Goal: Task Accomplishment & Management: Manage account settings

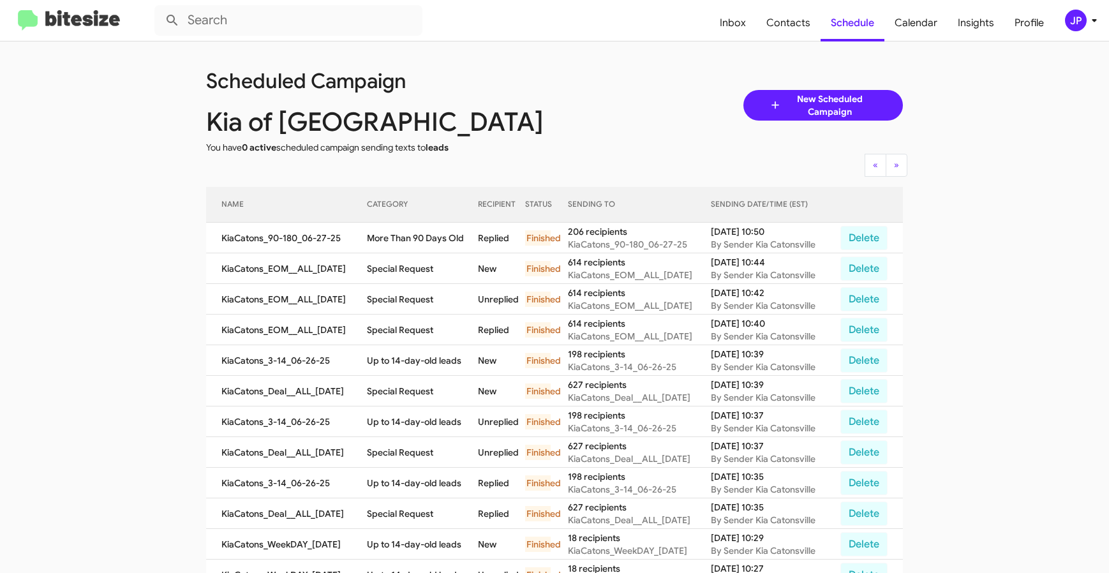
scroll to position [278, 0]
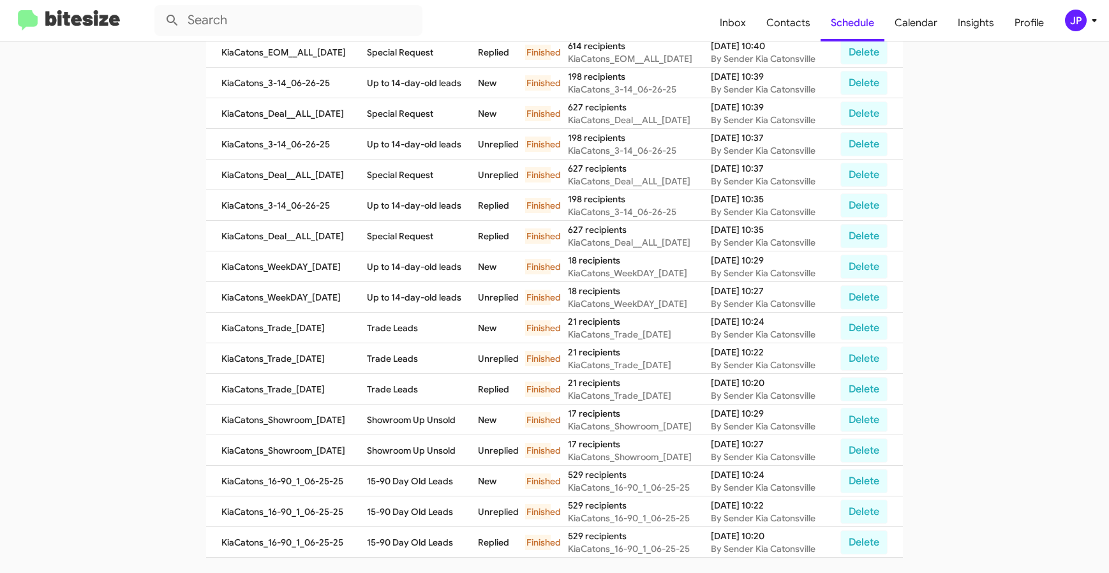
click at [1066, 27] on span "JP" at bounding box center [1083, 21] width 38 height 22
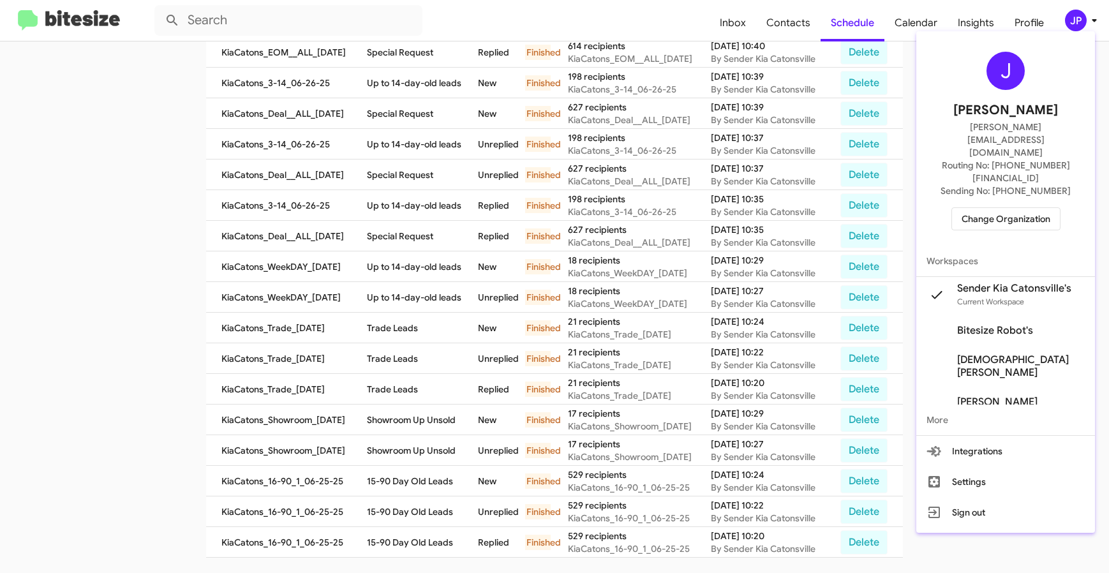
click at [1018, 184] on span "Sending No: [PHONE_NUMBER]" at bounding box center [1006, 190] width 130 height 13
click at [1008, 208] on span "Change Organization" at bounding box center [1006, 219] width 89 height 22
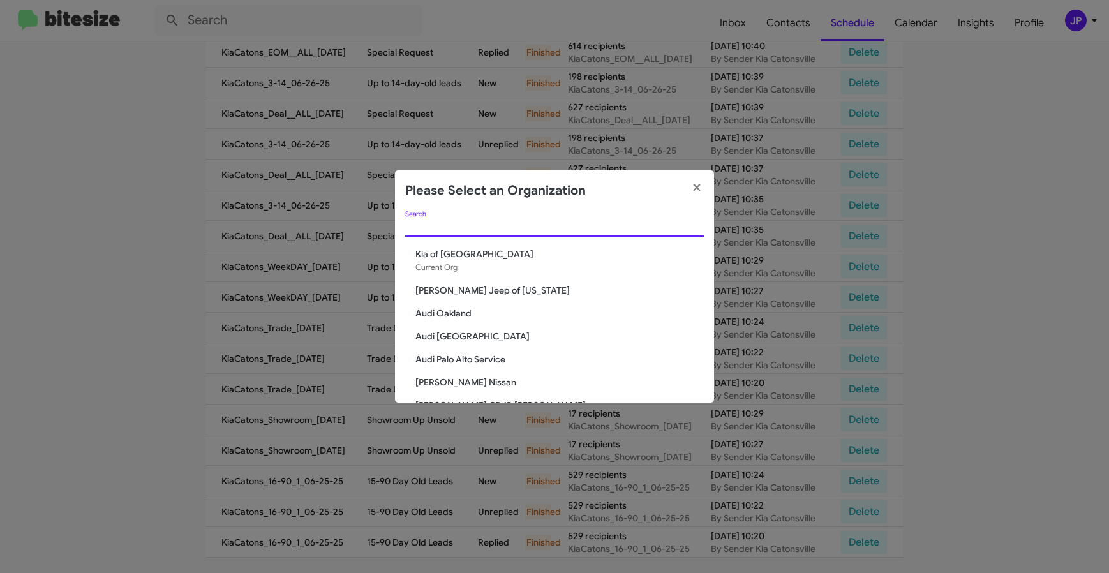
click at [555, 229] on input "Search" at bounding box center [554, 227] width 299 height 10
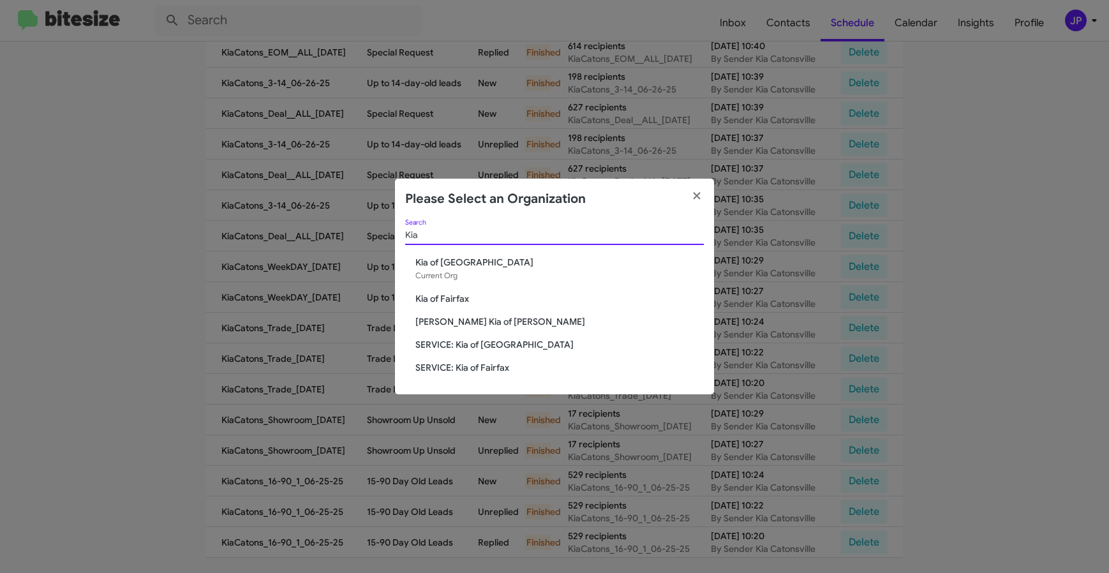
type input "Kia"
click at [463, 317] on span "[PERSON_NAME] Kia of [PERSON_NAME]" at bounding box center [559, 321] width 288 height 13
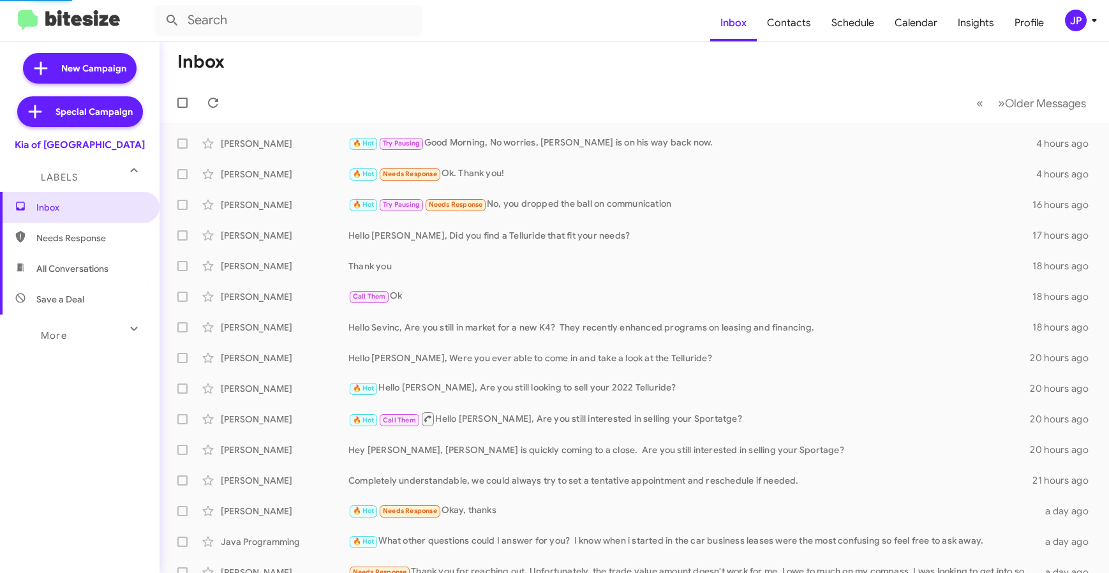
click at [91, 338] on div "More" at bounding box center [67, 330] width 114 height 24
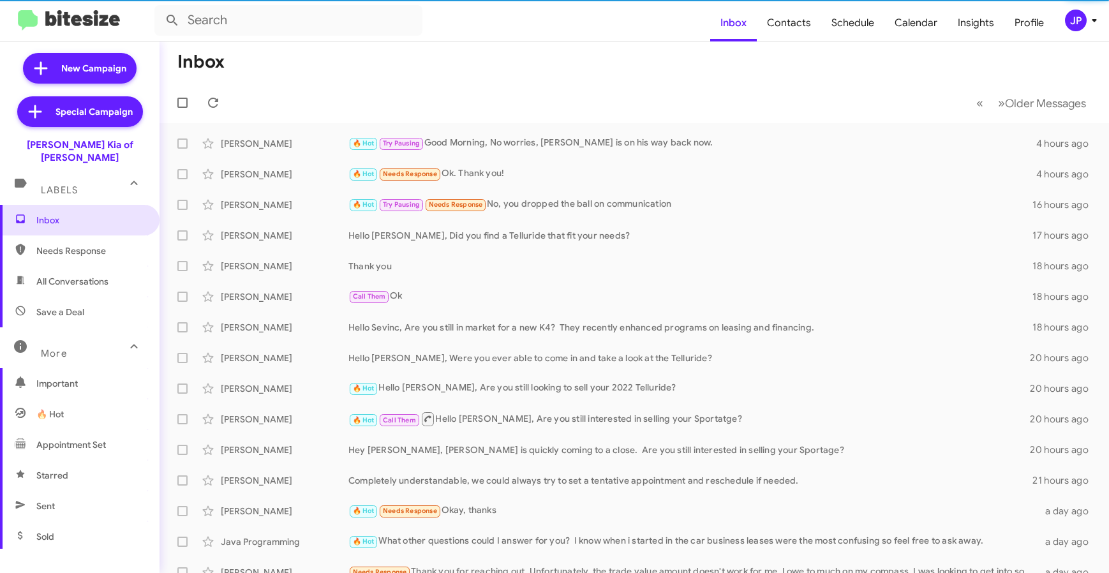
scroll to position [258, 0]
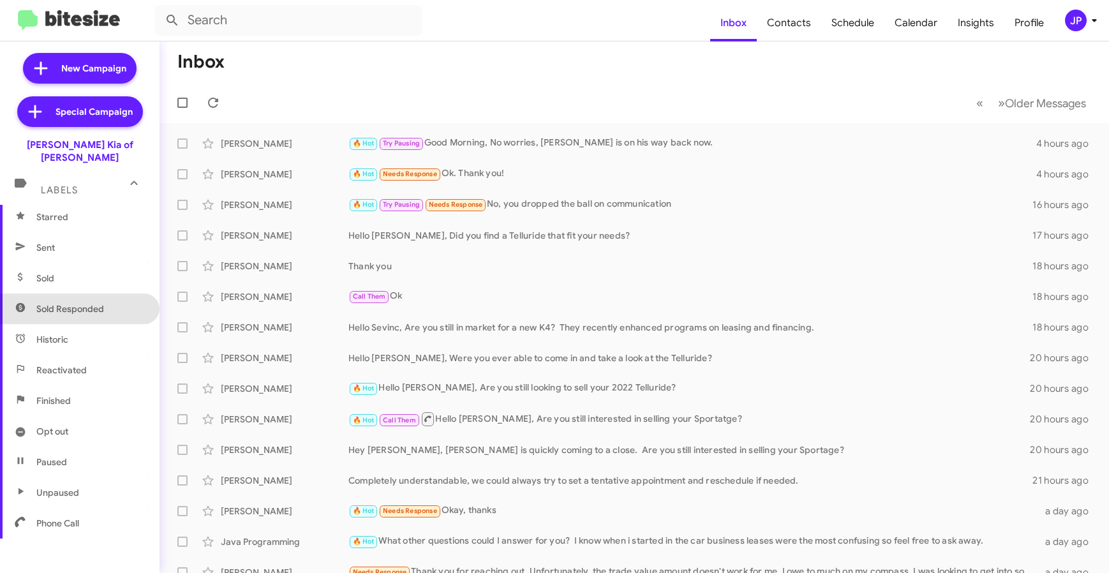
click at [108, 294] on span "Sold Responded" at bounding box center [80, 309] width 160 height 31
type input "in:sold-verified"
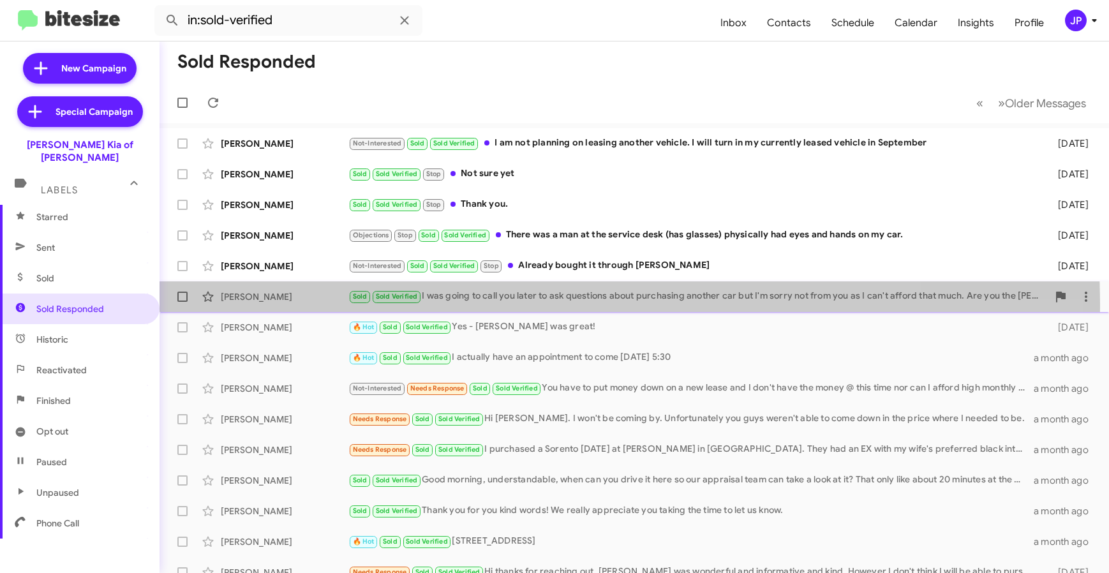
click at [281, 307] on div "Martha Knight Sold Sold Verified I was going to call you later to ask questions…" at bounding box center [634, 297] width 929 height 26
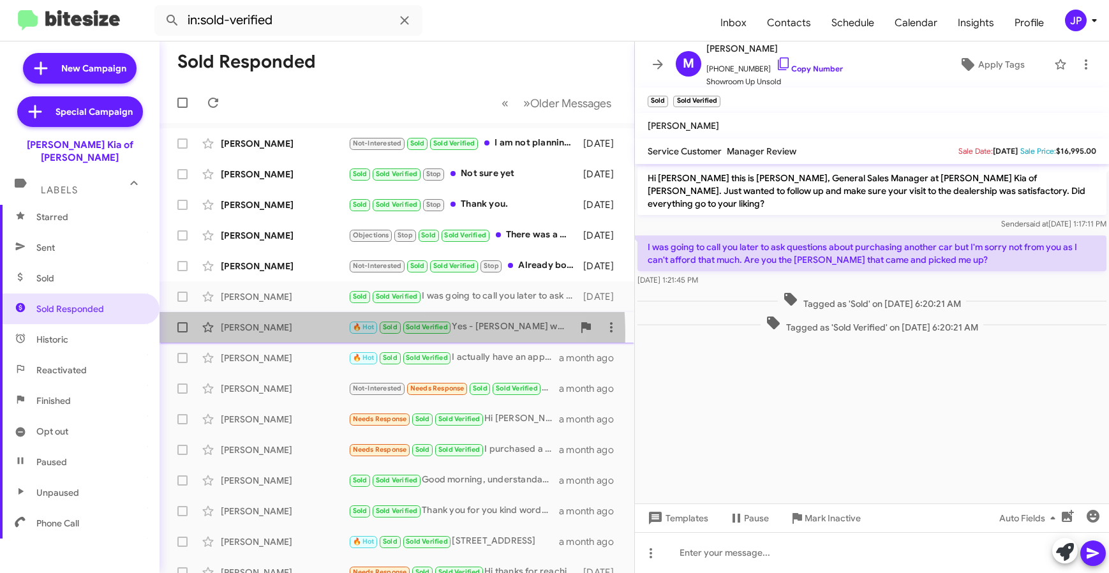
click at [281, 335] on div "Christie Bowness 🔥 Hot Sold Sold Verified Yes - Nolan was great! 24 days ago" at bounding box center [397, 328] width 454 height 26
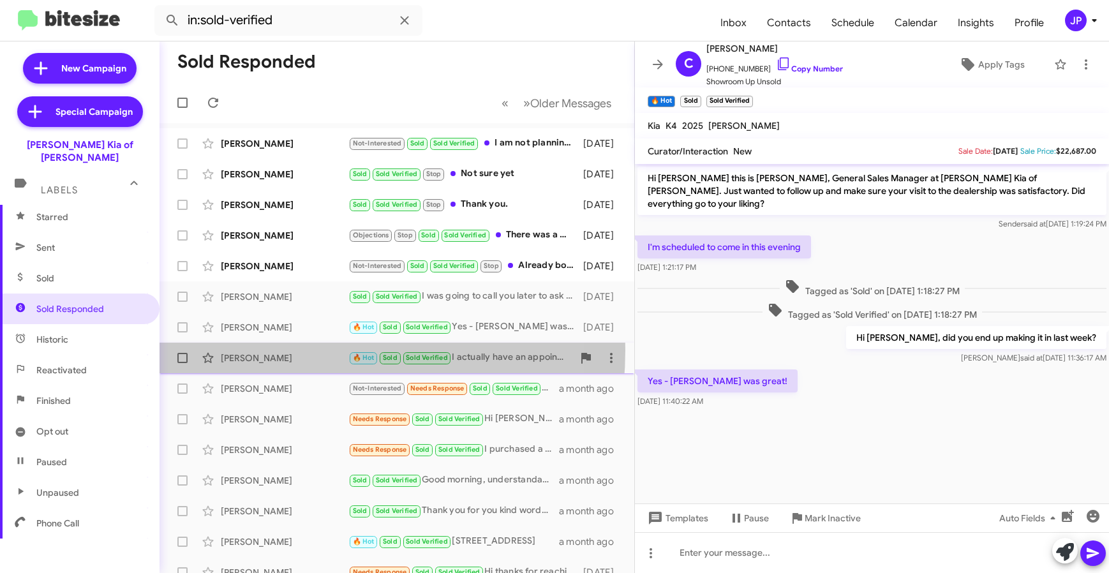
click at [280, 350] on div "Laura Tamasaukas 🔥 Hot Sold Sold Verified I actually have an appointment to com…" at bounding box center [397, 358] width 454 height 26
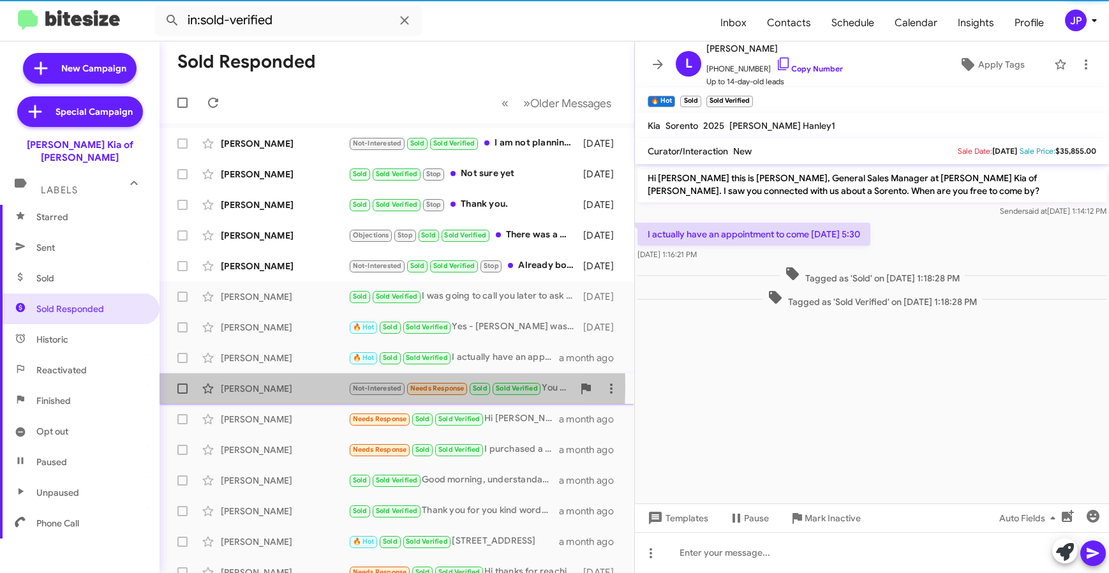
click at [280, 387] on div "Linda Snyder" at bounding box center [285, 388] width 128 height 13
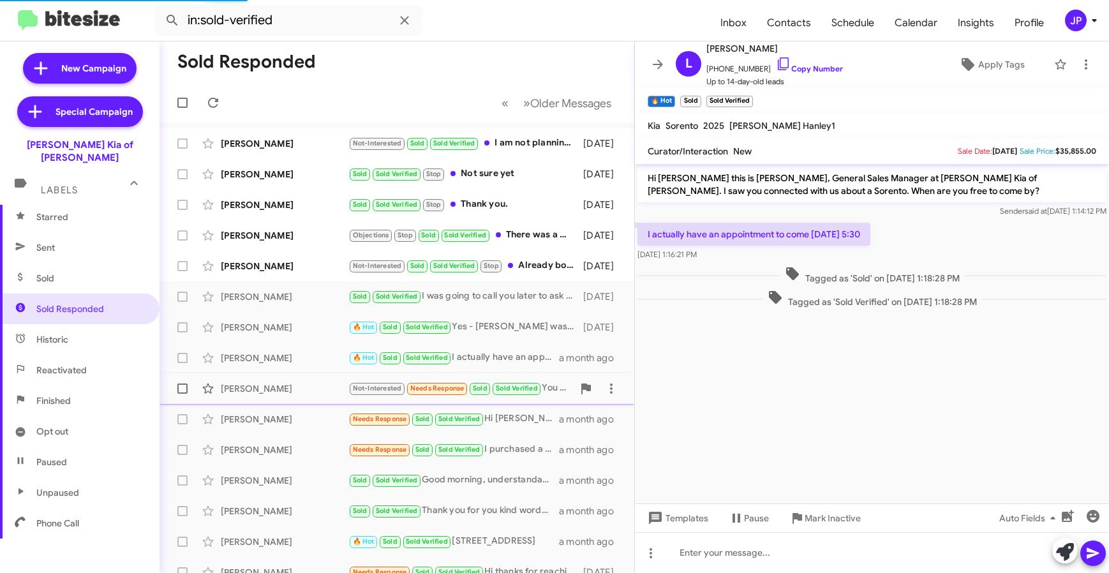
scroll to position [258, 0]
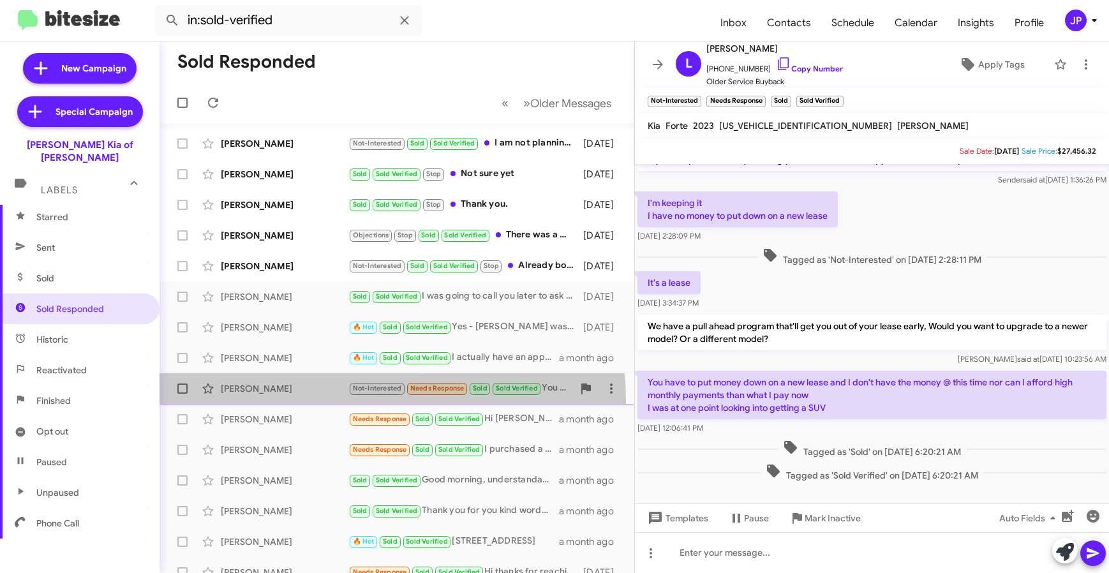
click at [280, 403] on span "Linda Snyder Not-Interested Needs Response Sold Sold Verified You have to put m…" at bounding box center [397, 388] width 475 height 31
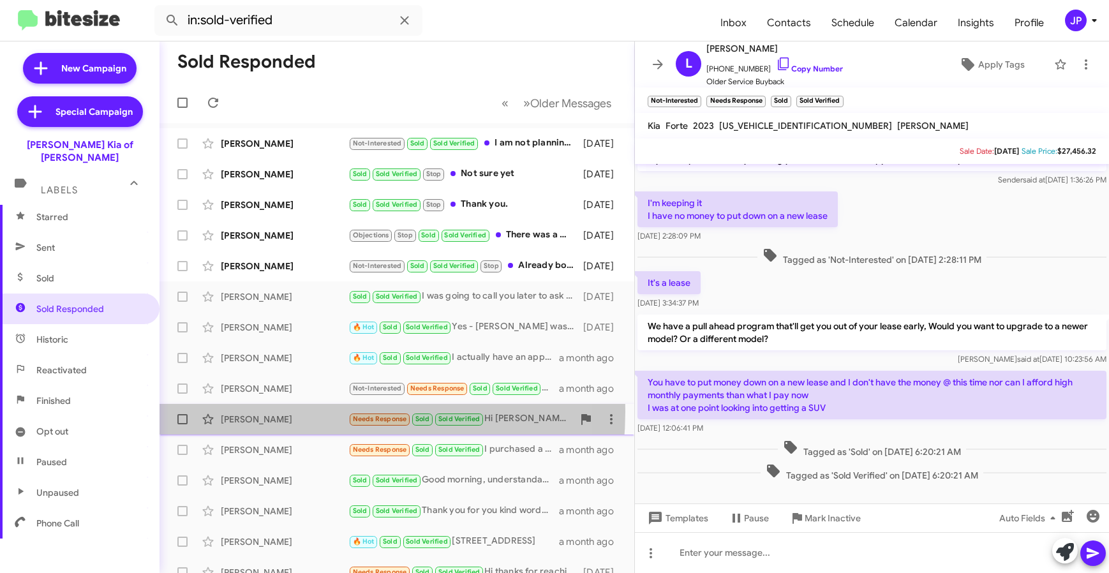
click at [284, 412] on div "Jessica Mitchell Needs Response Sold Sold Verified Hi Stephen. I won't be comin…" at bounding box center [397, 420] width 454 height 26
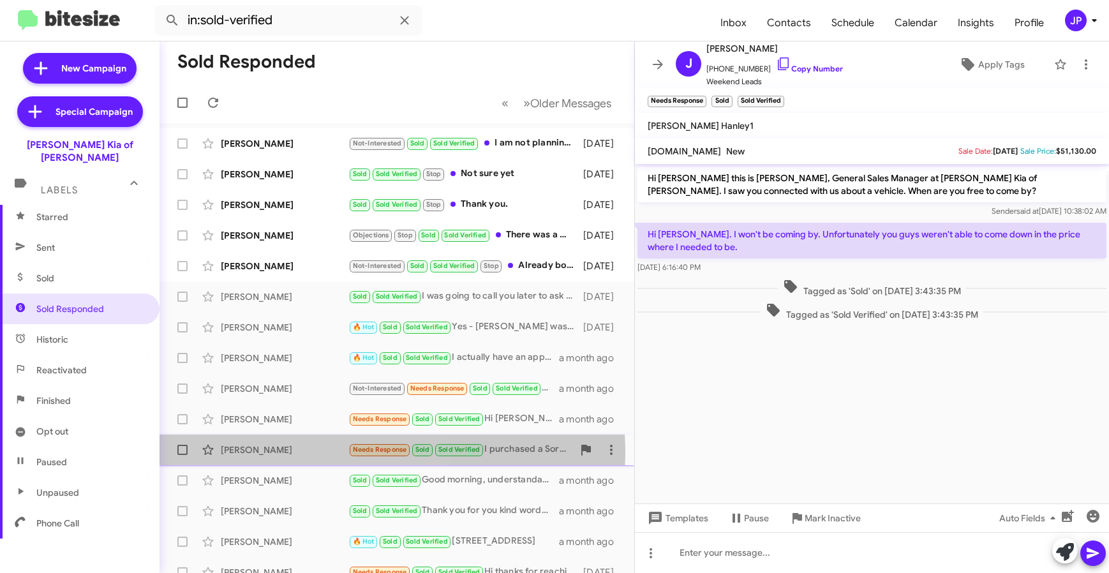
click at [294, 453] on div "Joseph Schwab" at bounding box center [285, 450] width 128 height 13
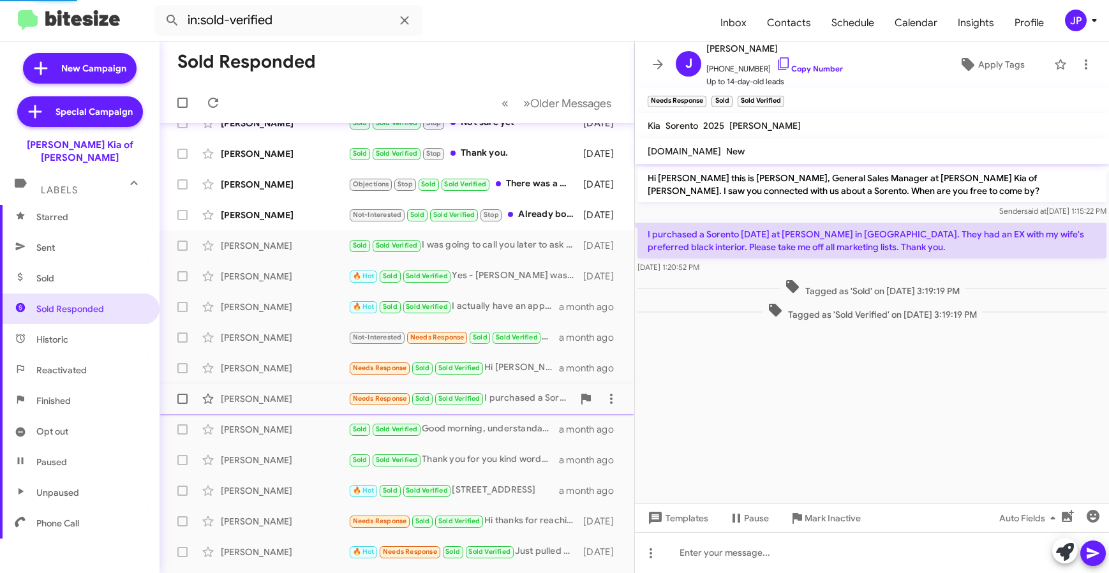
scroll to position [64, 0]
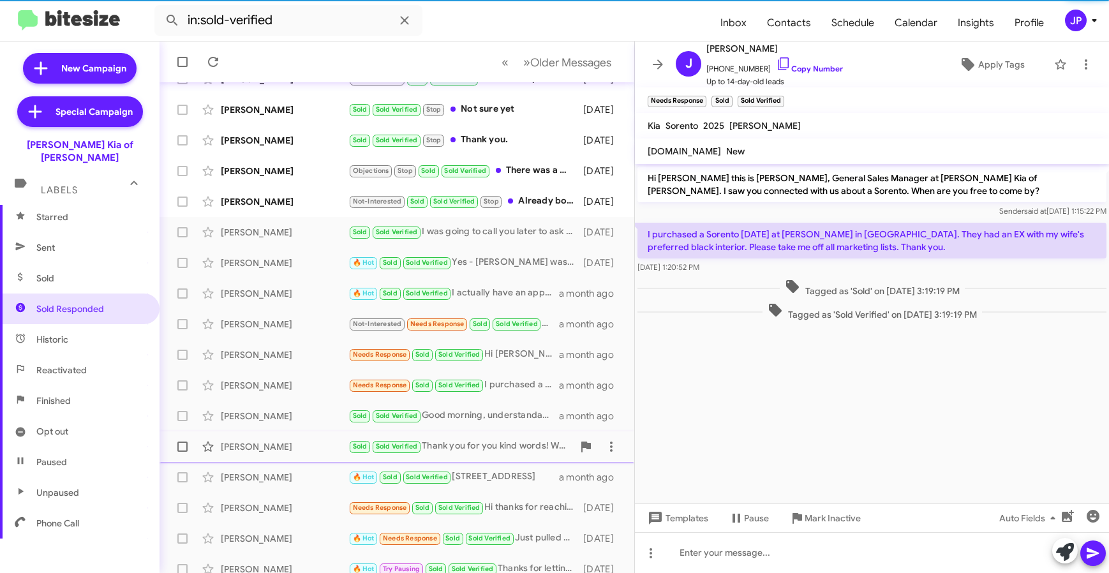
click at [294, 448] on div "Marion Pastrana" at bounding box center [285, 446] width 128 height 13
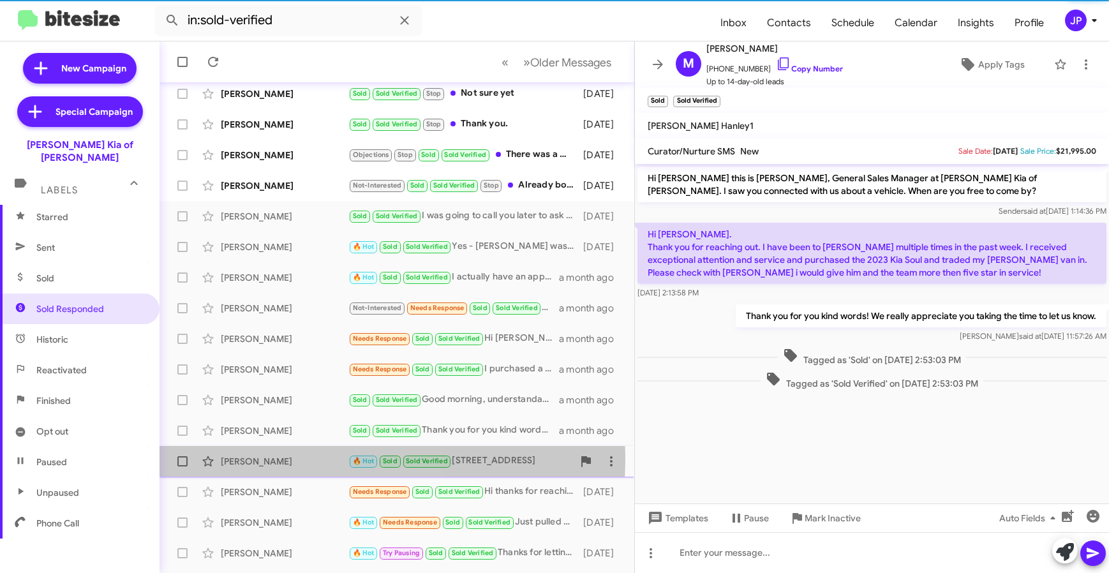
click at [291, 459] on div "Joseph Gaydos" at bounding box center [285, 461] width 128 height 13
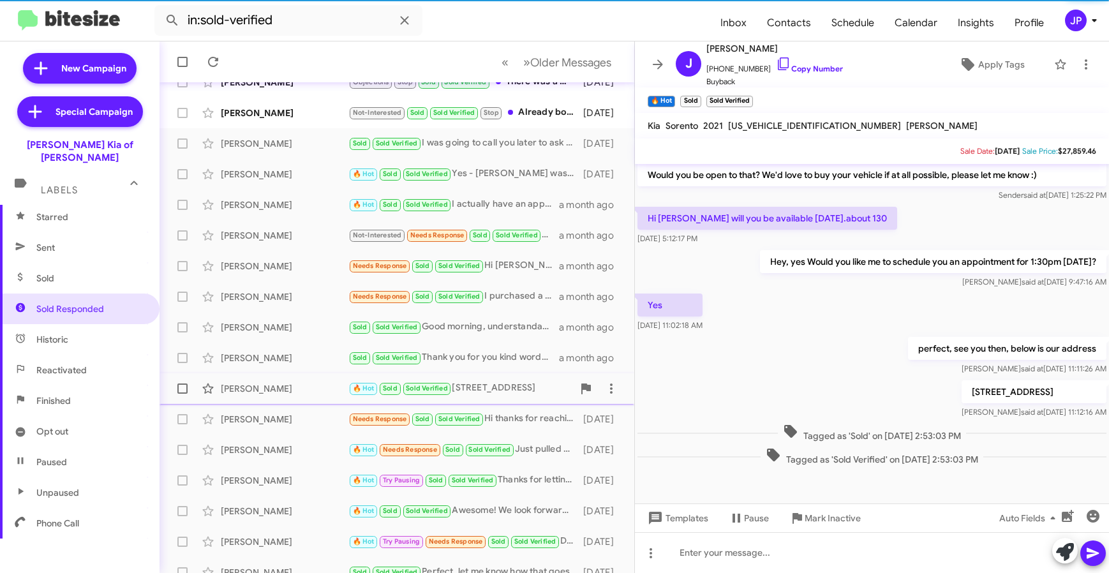
scroll to position [156, 0]
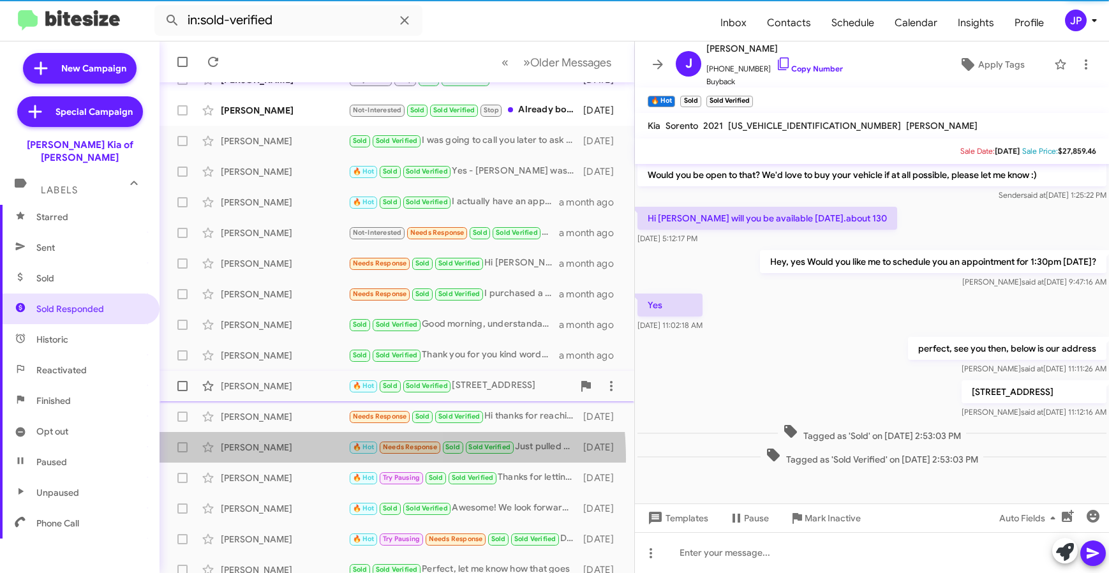
click at [291, 459] on div "Konstantinos Protogeropoulos 🔥 Hot Needs Response Sold Sold Verified Just pulle…" at bounding box center [397, 448] width 454 height 26
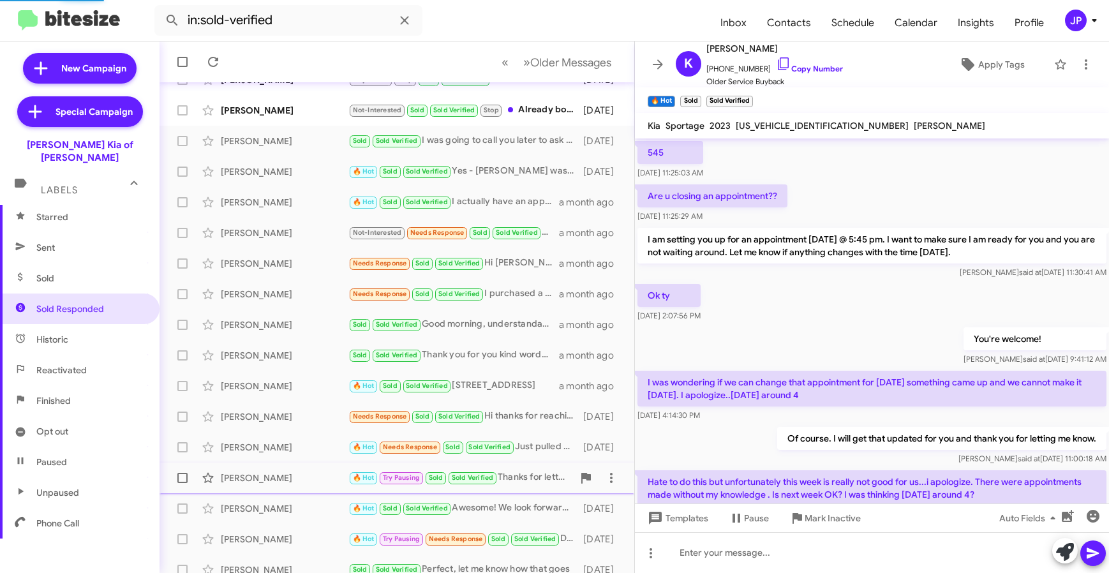
scroll to position [64, 0]
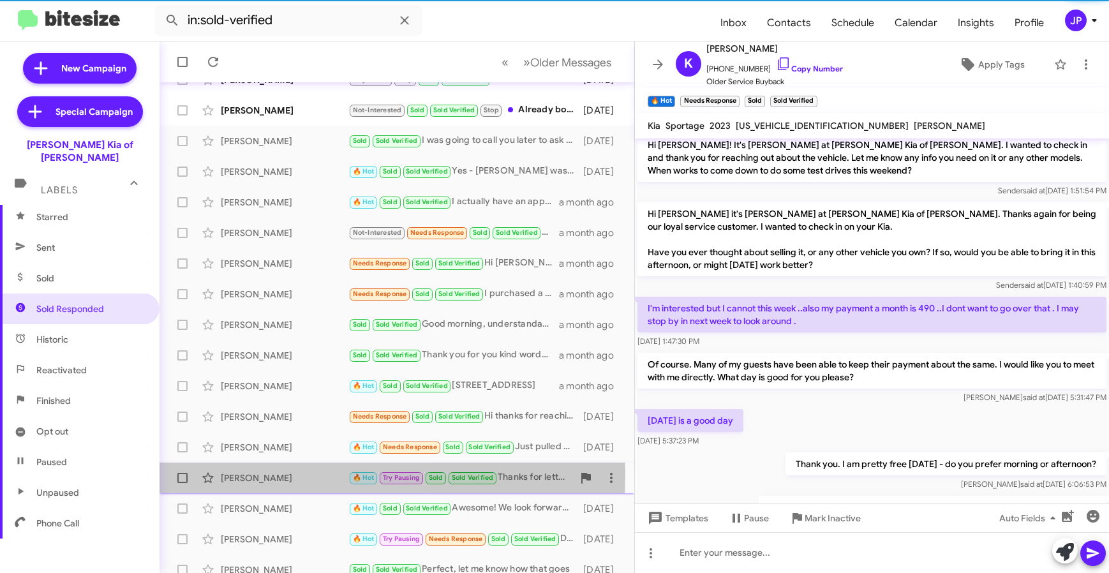
click at [285, 476] on div "Jesus Miranda-Barroso" at bounding box center [285, 478] width 128 height 13
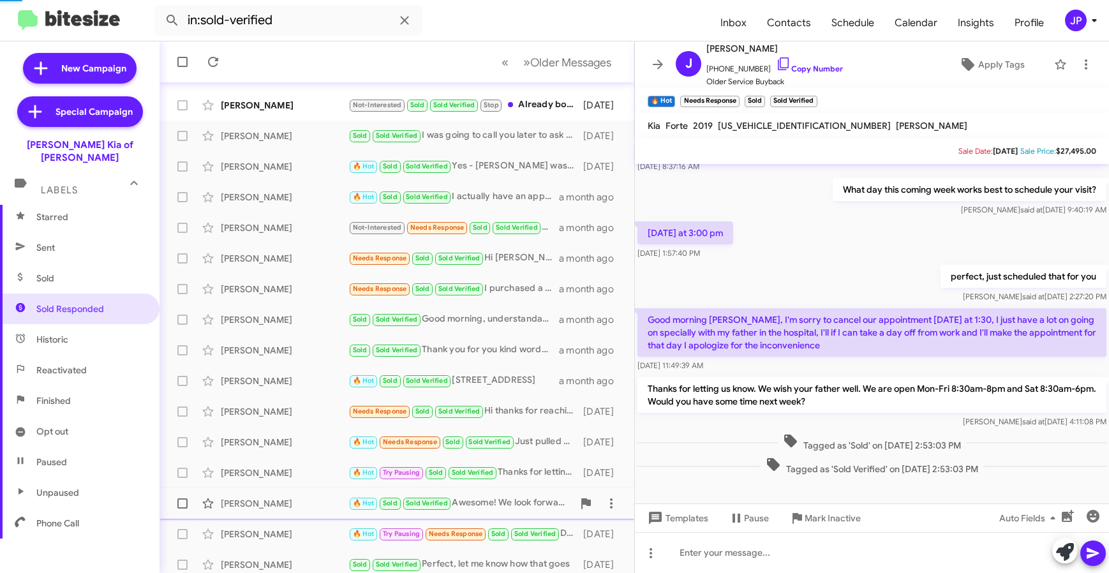
scroll to position [168, 0]
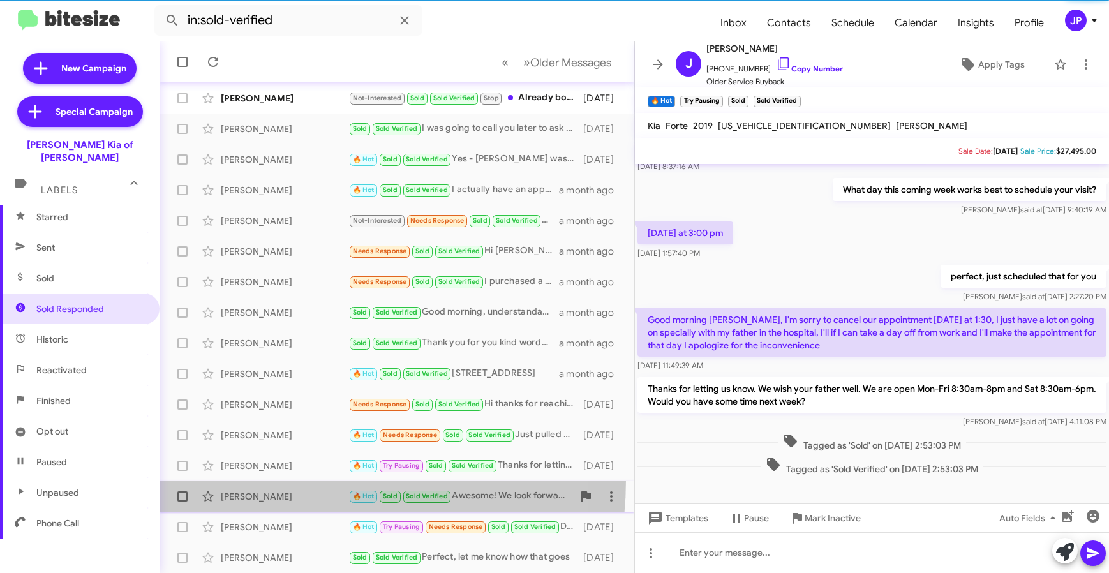
click at [283, 481] on span "Chun Hu 🔥 Hot Sold Sold Verified Awesome! We look forward to seeing you! 2 mont…" at bounding box center [397, 496] width 475 height 31
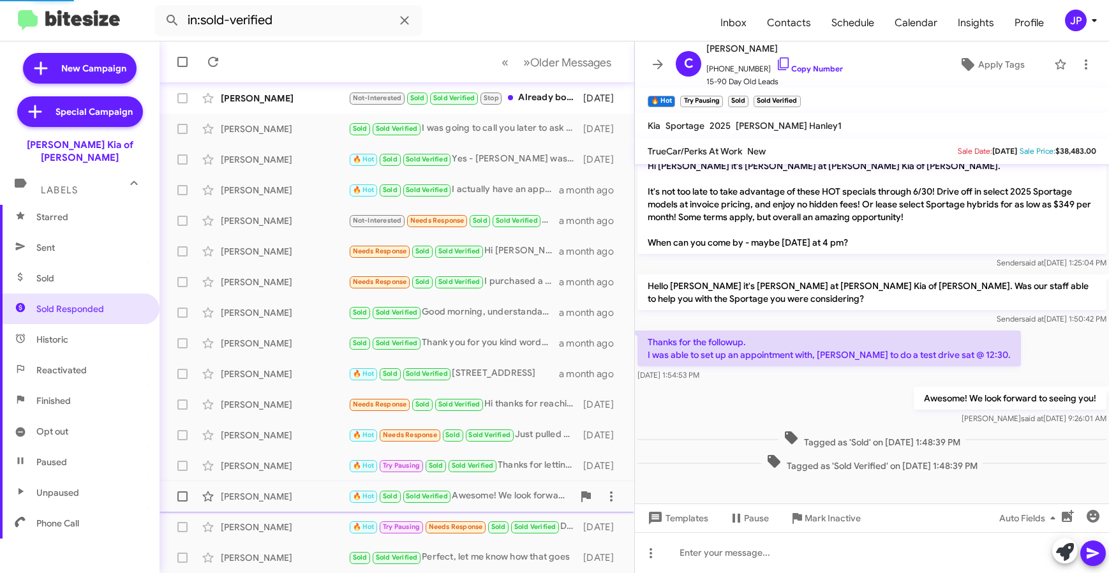
scroll to position [181, 0]
click at [275, 524] on div "Shelli Skeels" at bounding box center [285, 527] width 128 height 13
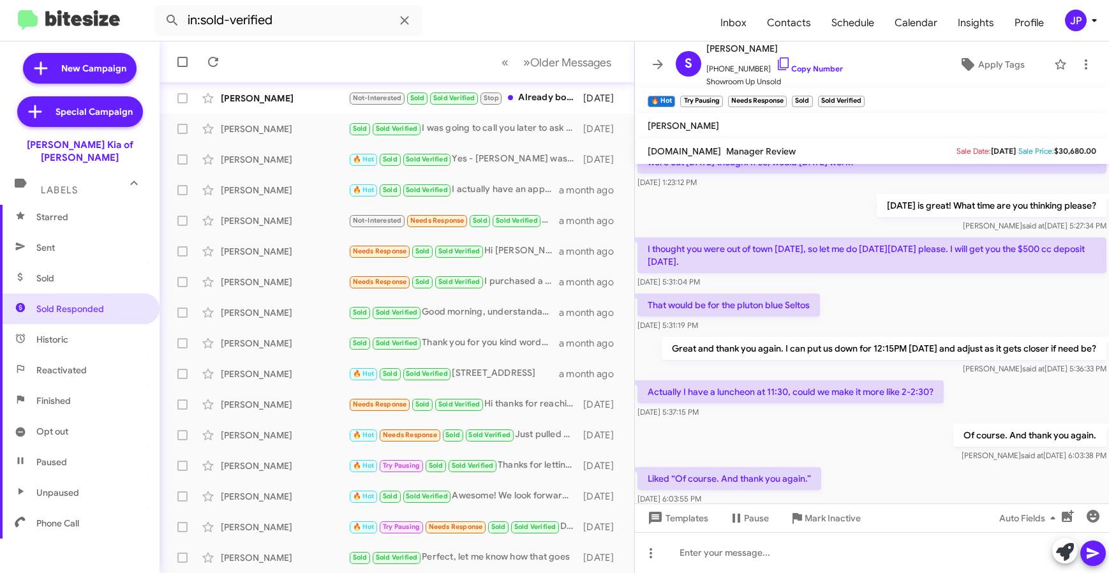
scroll to position [161, 0]
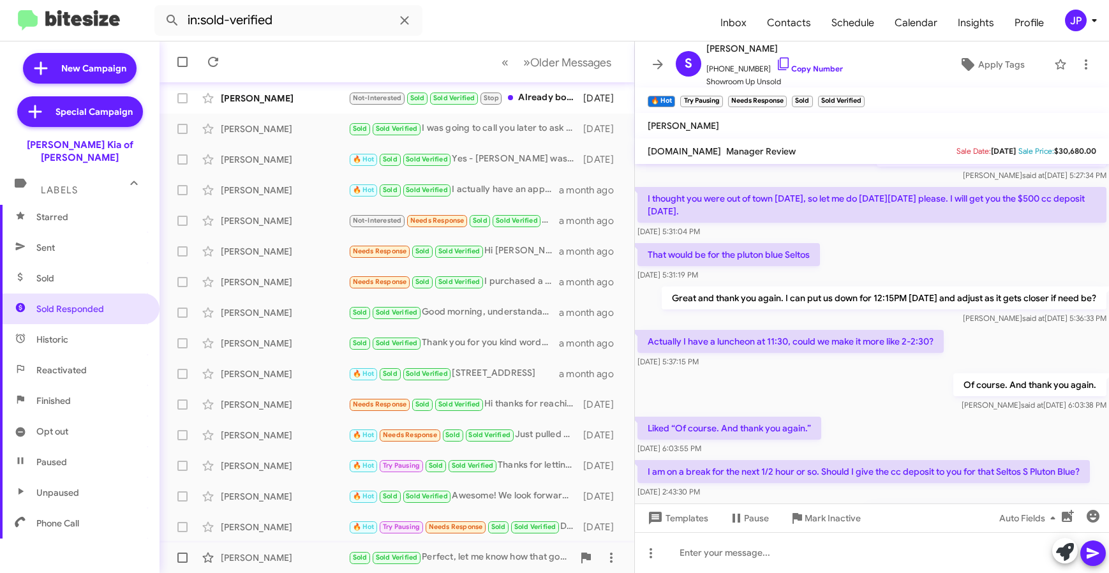
click at [327, 561] on div "Robin Sipley" at bounding box center [285, 557] width 128 height 13
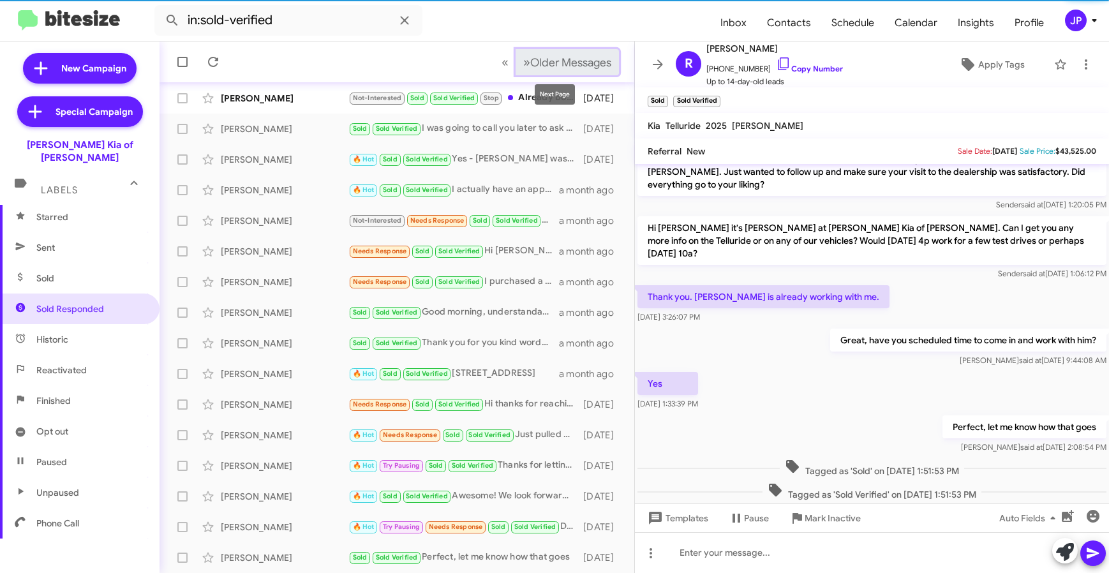
click at [571, 70] on button "» Next Older Messages" at bounding box center [567, 62] width 103 height 26
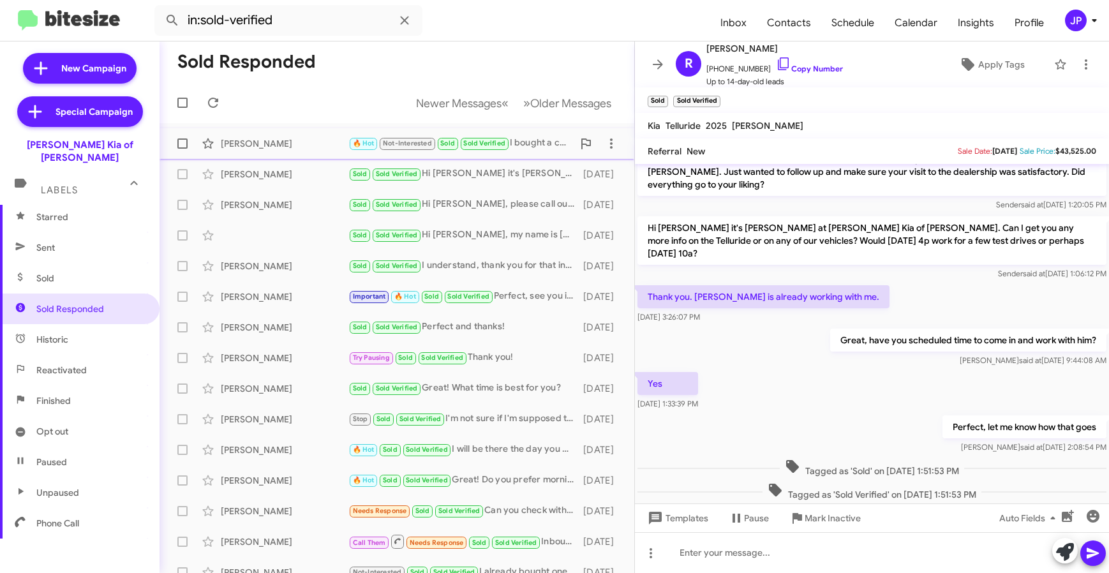
click at [304, 147] on div "Jessica Bellotti" at bounding box center [285, 143] width 128 height 13
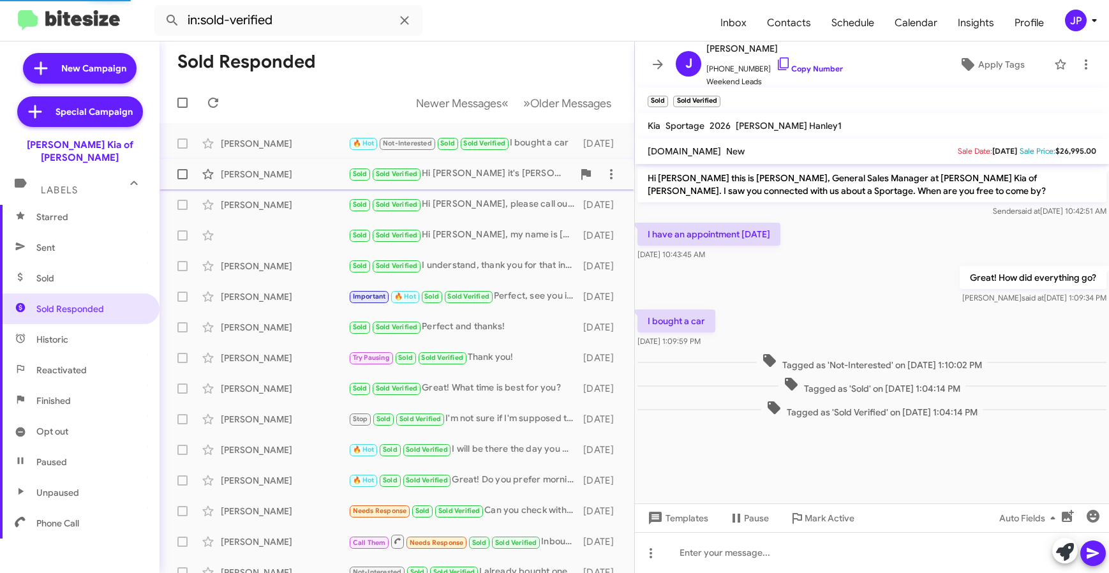
click at [306, 176] on div "Lynn Ukejianya" at bounding box center [285, 174] width 128 height 13
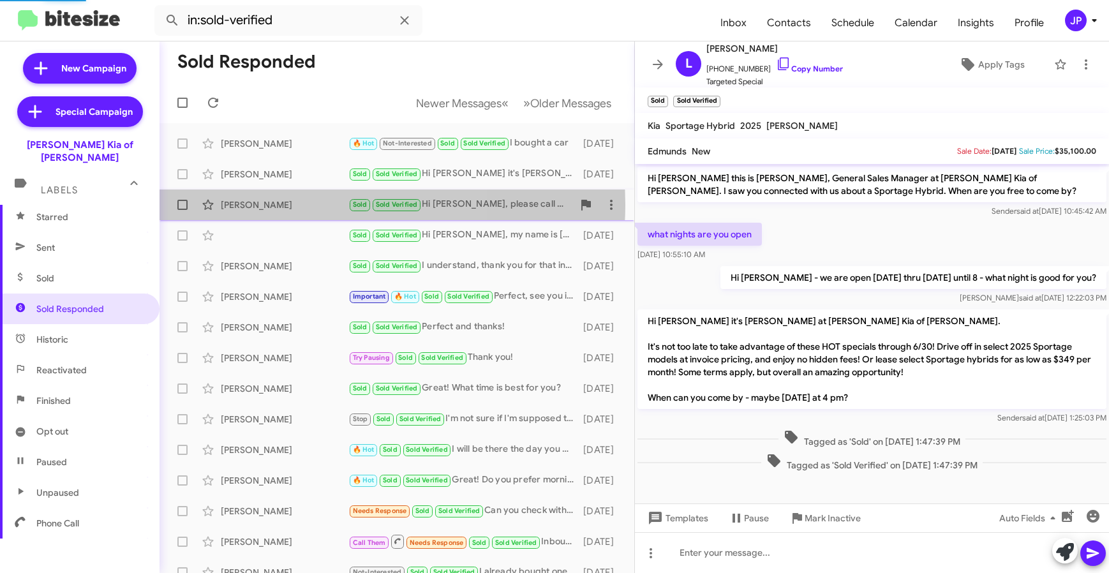
click at [313, 204] on div "Elizabeth Tobin" at bounding box center [285, 204] width 128 height 13
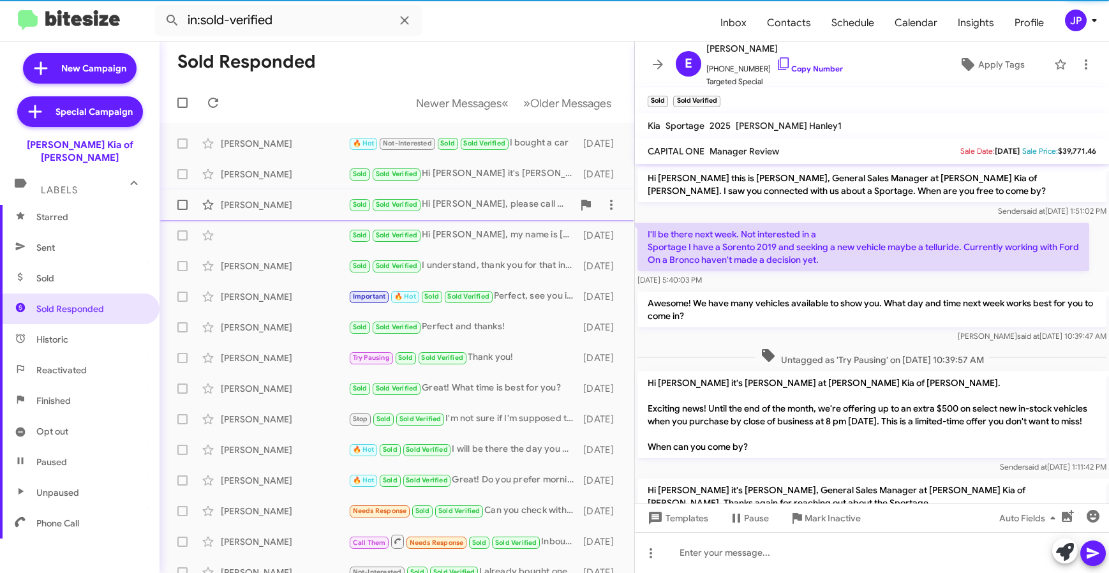
scroll to position [297, 0]
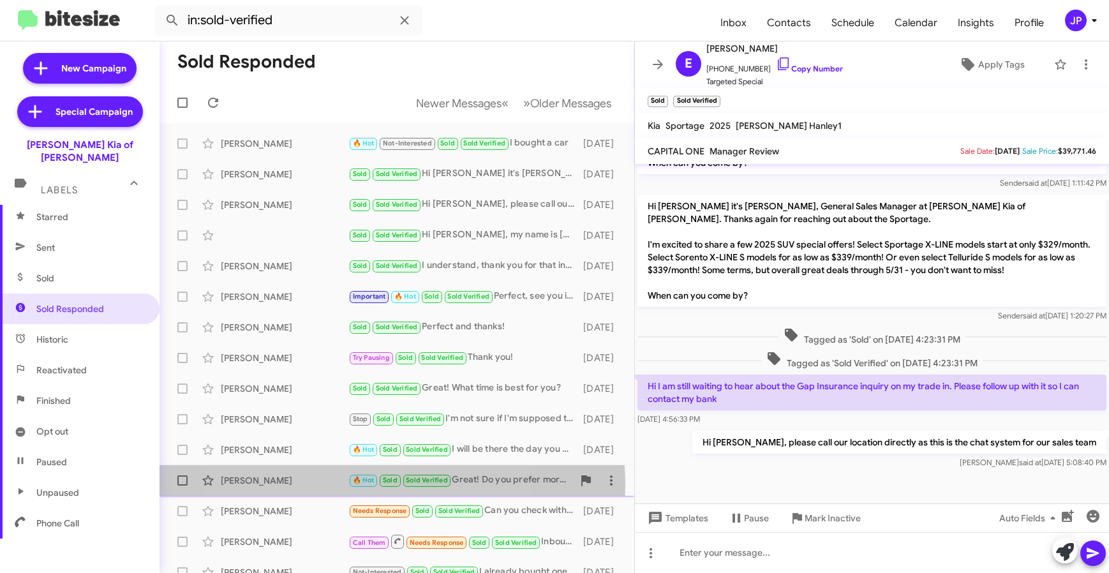
click at [334, 486] on div "Caroline Roswell" at bounding box center [285, 480] width 128 height 13
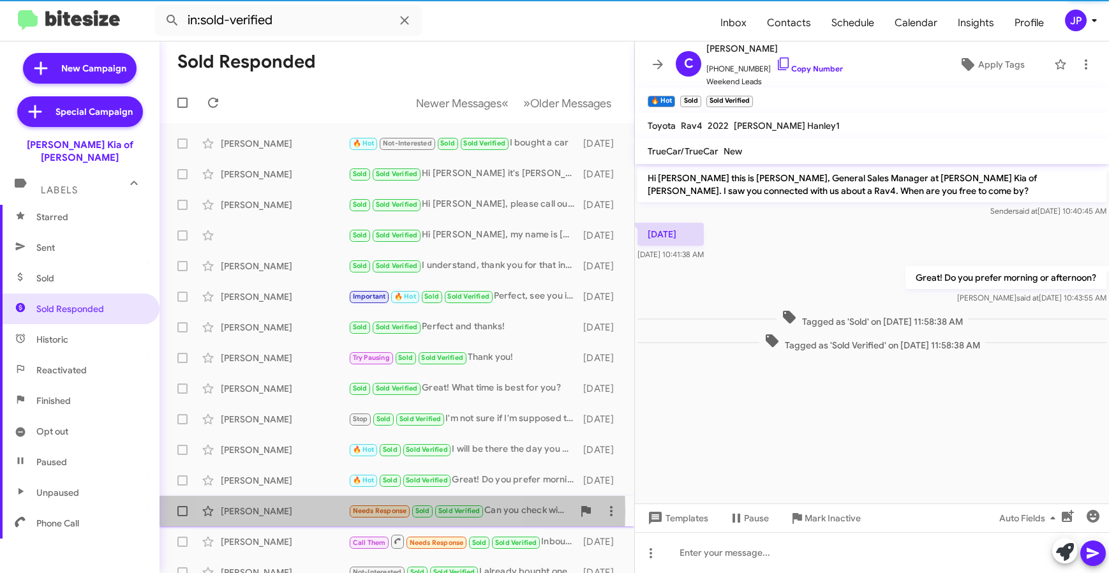
click at [331, 511] on div "David Dunn" at bounding box center [285, 511] width 128 height 13
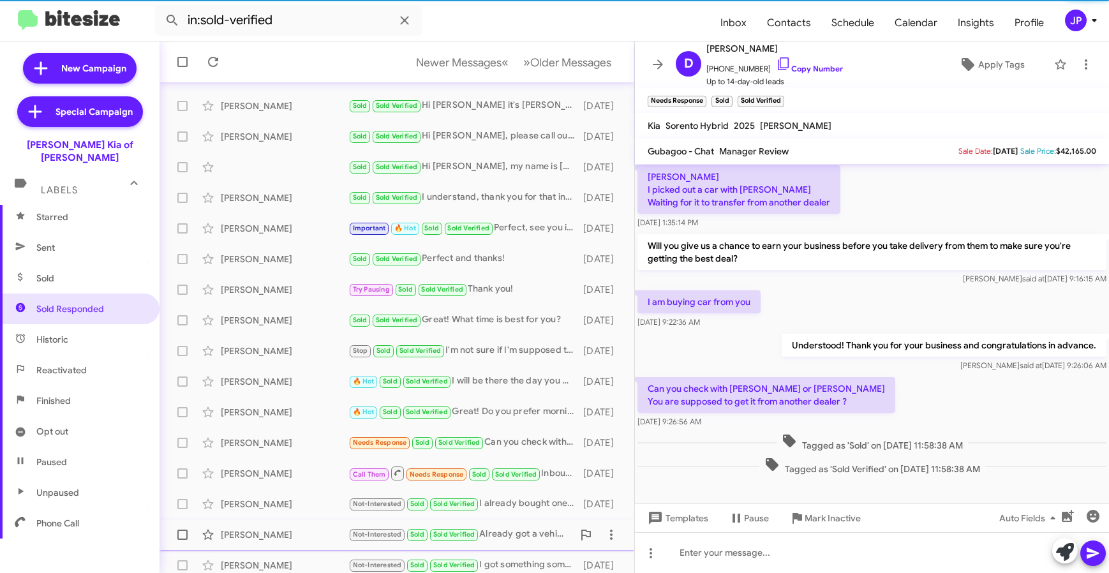
scroll to position [78, 0]
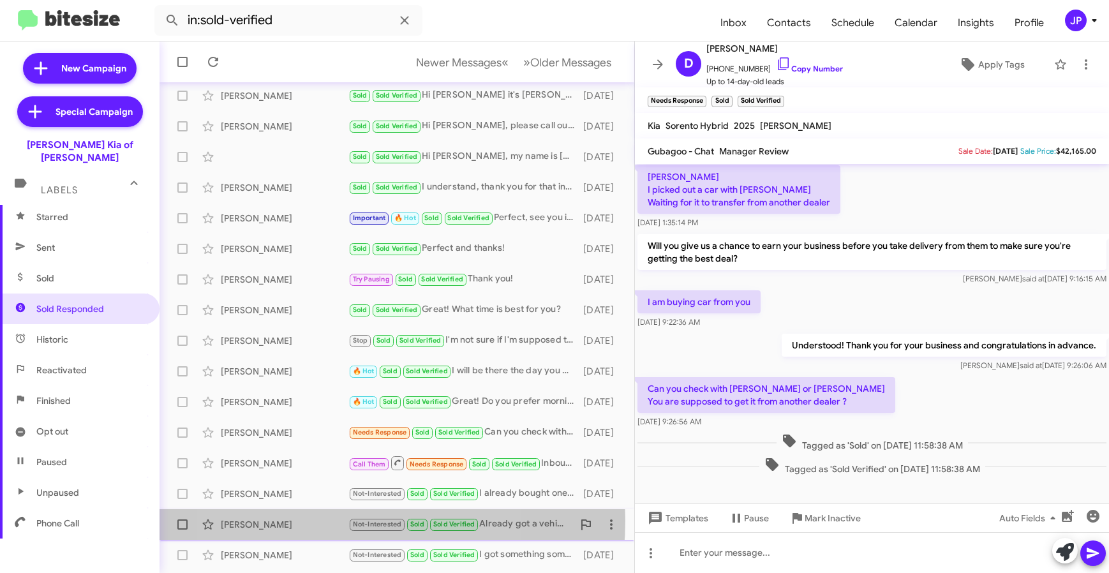
click at [330, 521] on div "Nancy Mercurio" at bounding box center [285, 524] width 128 height 13
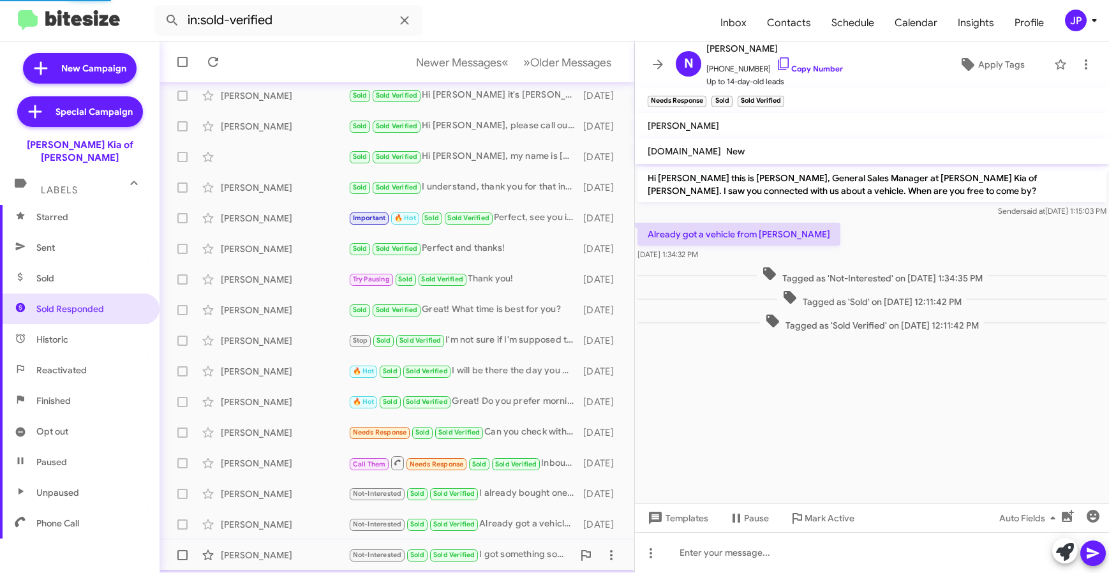
click at [325, 545] on div "Gina Frazer Not-Interested Sold Sold Verified I got something somewhere. 6 mont…" at bounding box center [397, 555] width 454 height 26
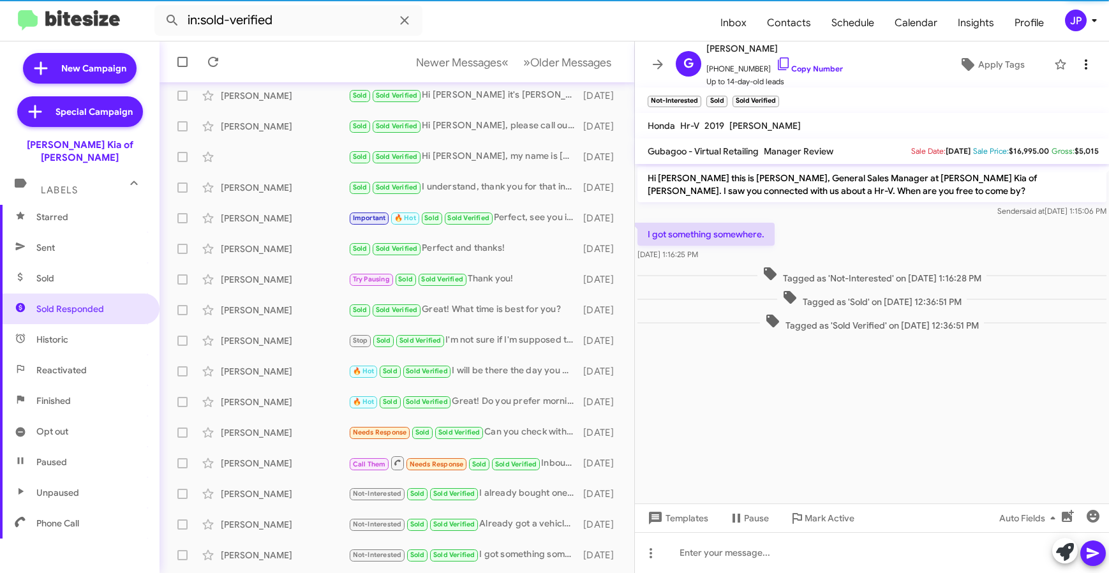
click at [1082, 70] on icon at bounding box center [1085, 64] width 15 height 15
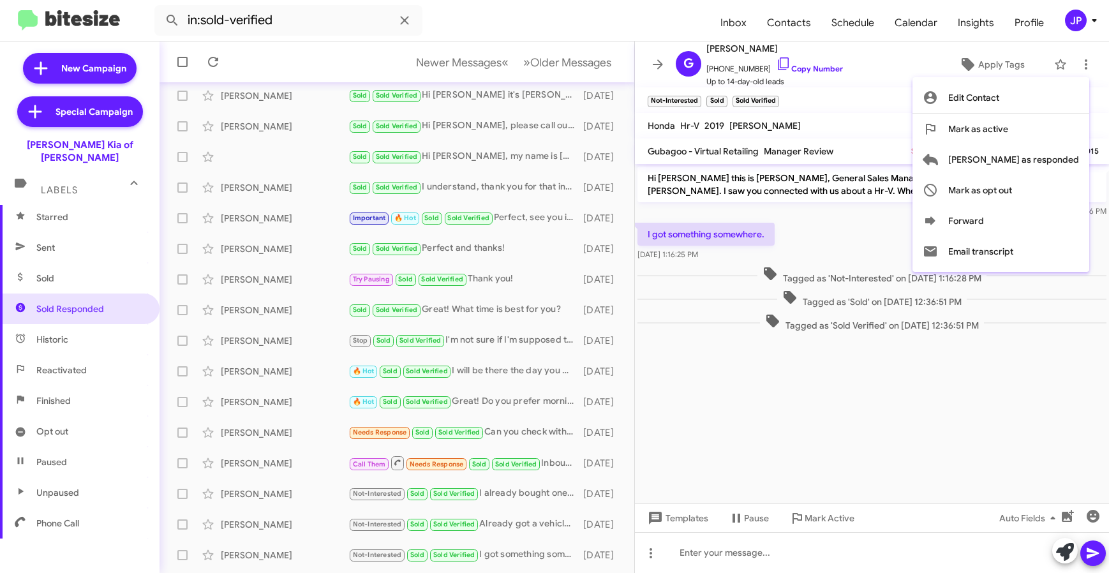
click at [969, 38] on div at bounding box center [554, 286] width 1109 height 573
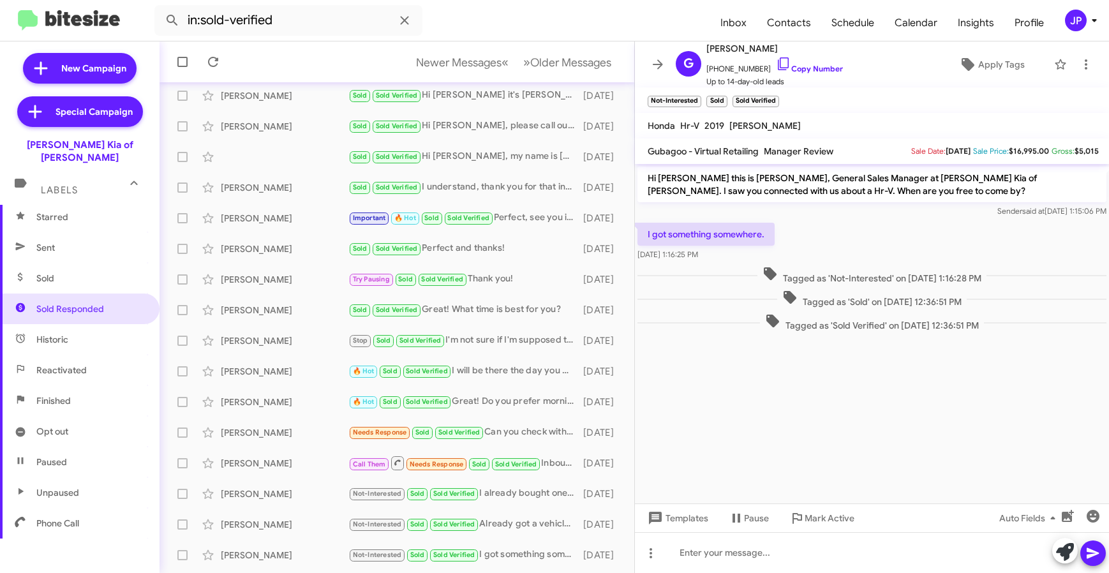
click at [1093, 24] on icon at bounding box center [1094, 20] width 15 height 15
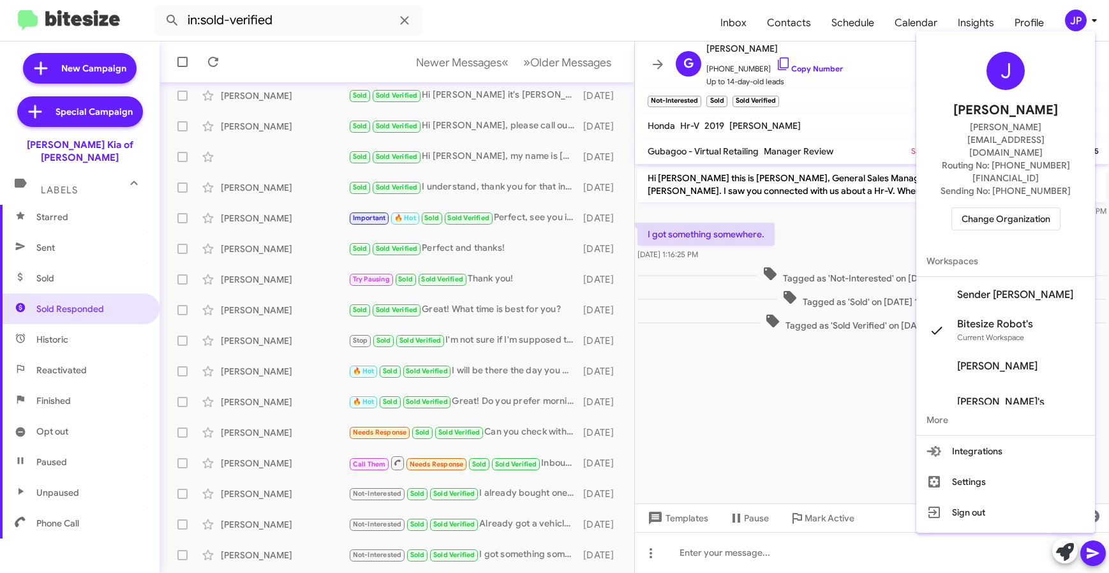
click at [1033, 208] on span "Change Organization" at bounding box center [1006, 219] width 89 height 22
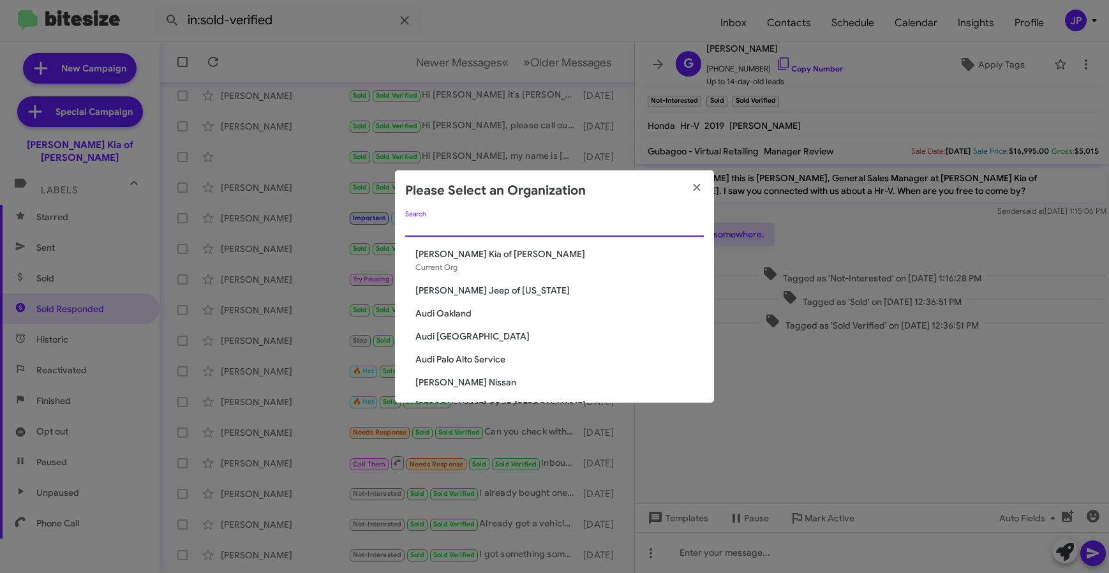
click at [570, 230] on input "Search" at bounding box center [554, 227] width 299 height 10
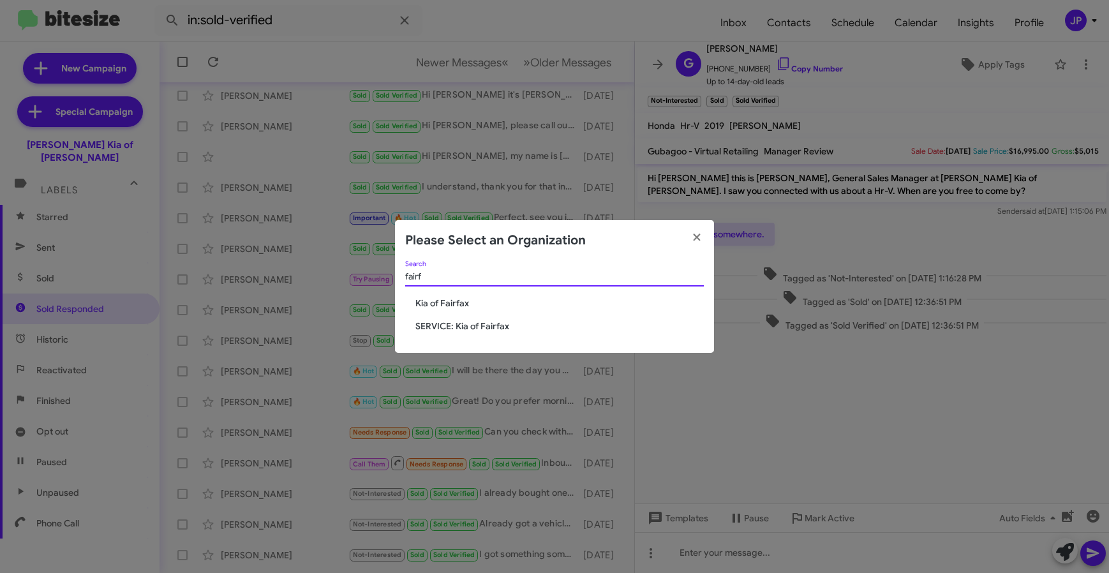
type input "fairf"
click at [448, 297] on span "Kia of Fairfax" at bounding box center [559, 303] width 288 height 13
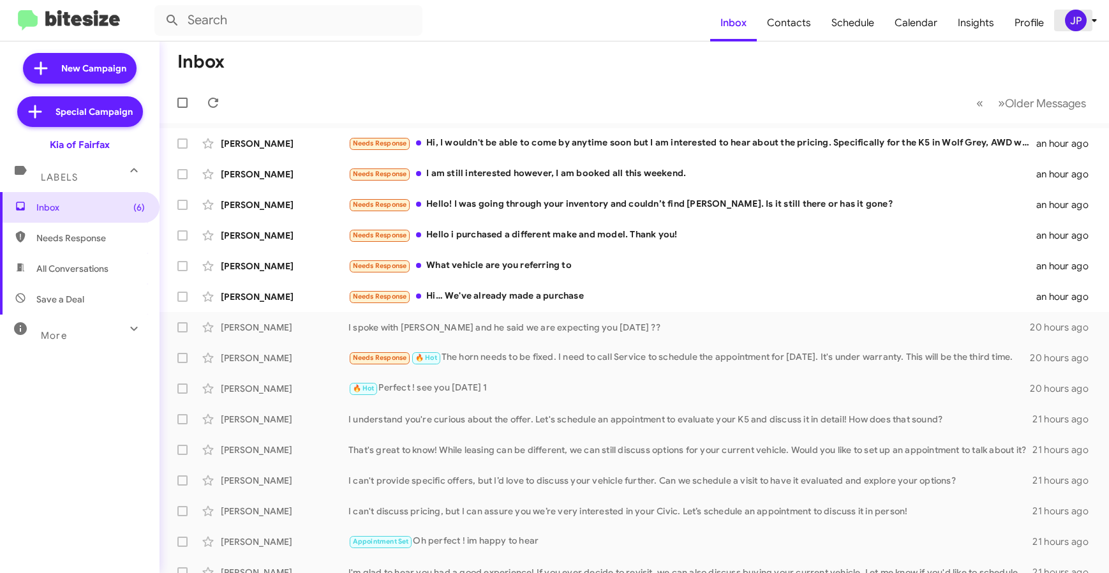
click at [1077, 20] on div "JP" at bounding box center [1076, 21] width 22 height 22
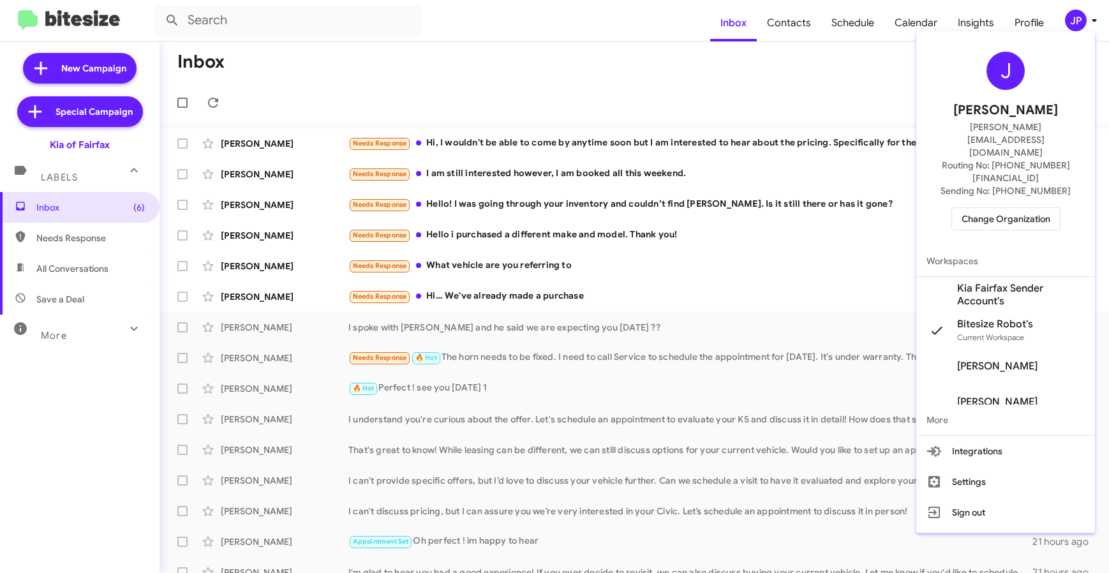
click at [823, 73] on div at bounding box center [554, 286] width 1109 height 573
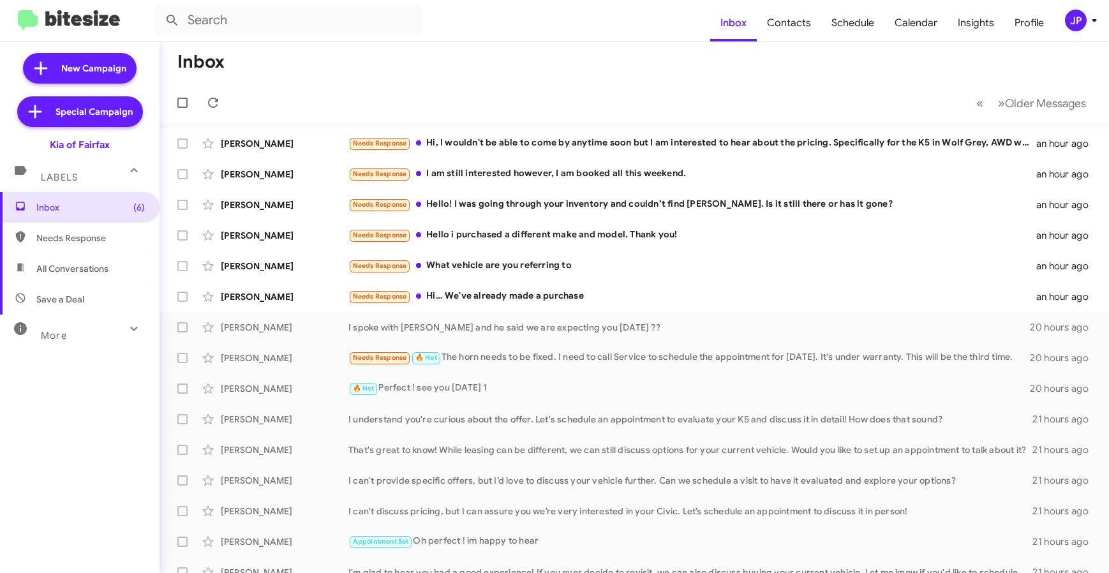
click at [84, 331] on div "More" at bounding box center [67, 330] width 114 height 24
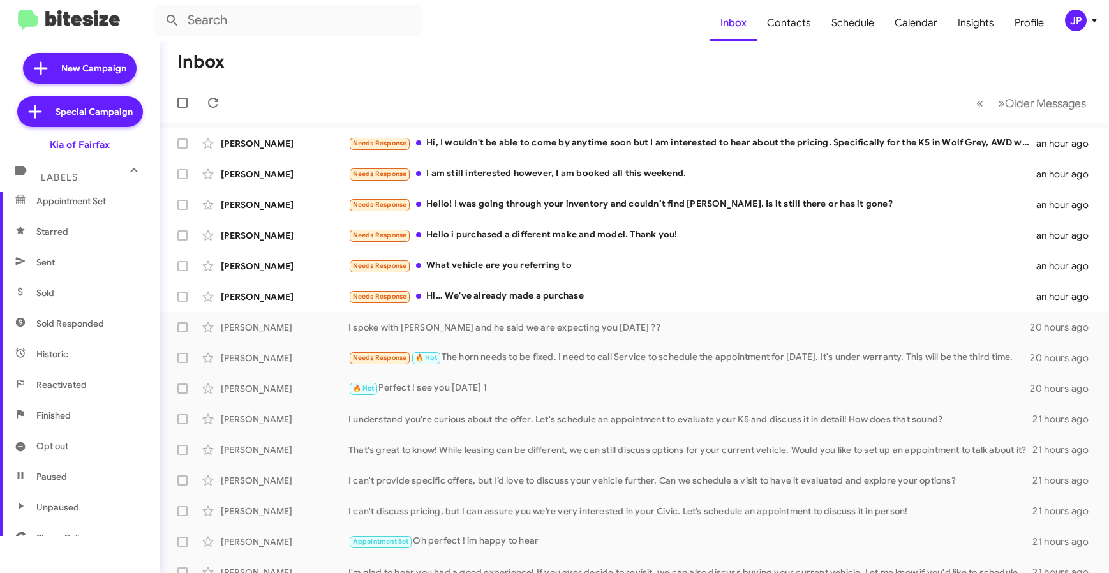
click at [89, 332] on span "Sold Responded" at bounding box center [80, 323] width 160 height 31
type input "in:sold-verified"
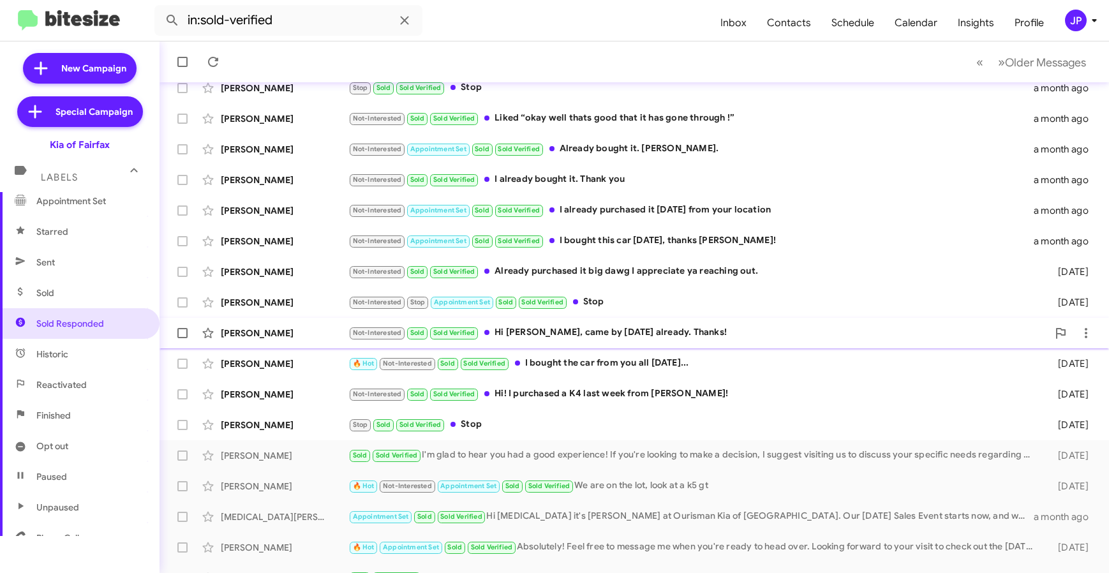
scroll to position [168, 0]
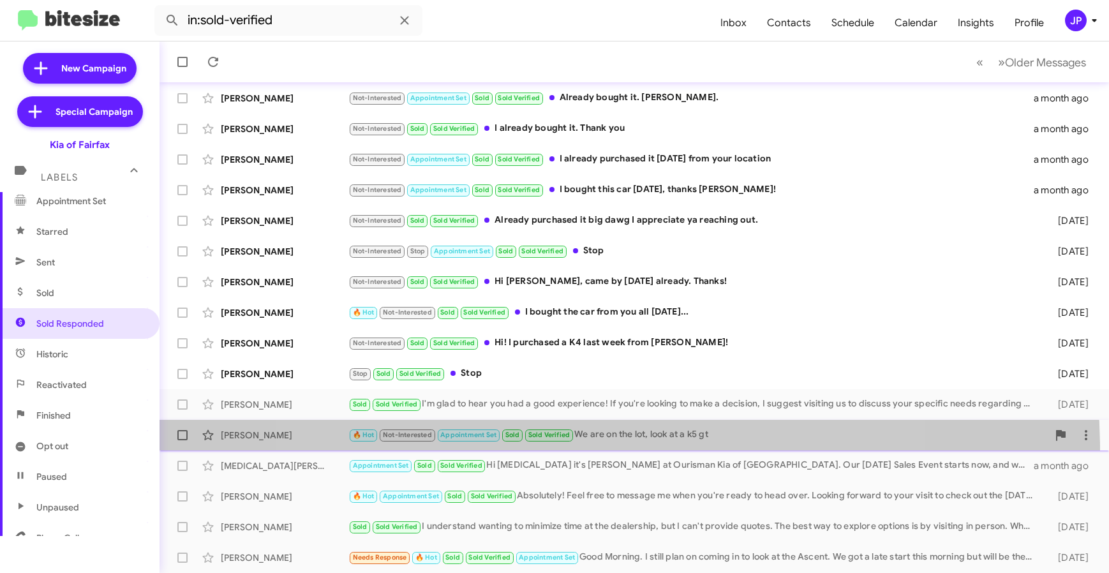
click at [607, 449] on span "Jesse Dhesi 🔥 Hot Not-Interested Appointment Set Sold Sold Verified We are on t…" at bounding box center [635, 435] width 950 height 31
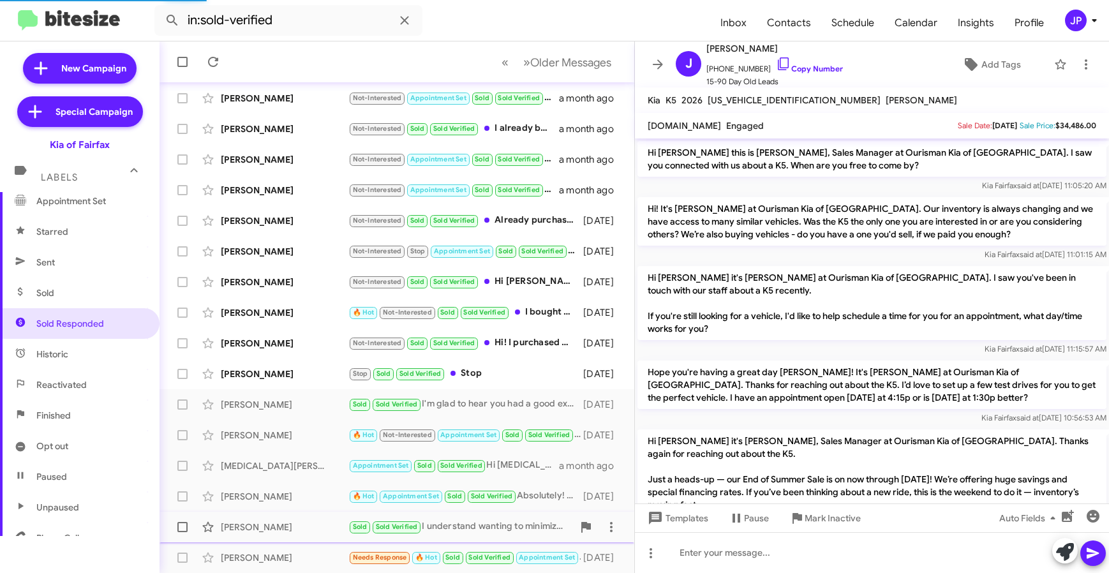
scroll to position [586, 0]
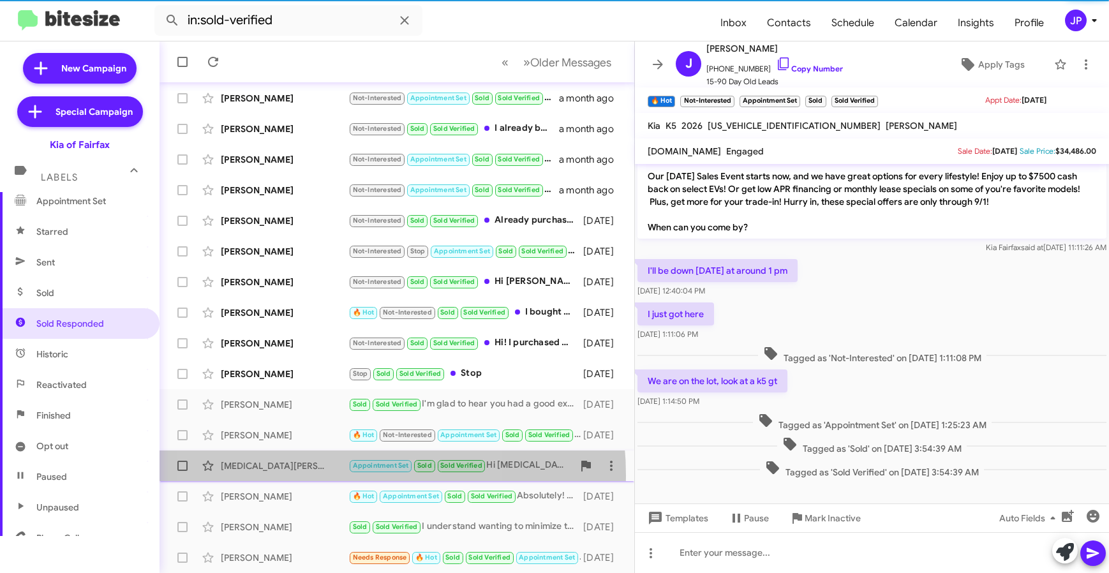
click at [320, 475] on div "Tham Nguyen Appointment Set Sold Sold Verified Hi Tham it's Anthony Mullins at …" at bounding box center [397, 466] width 454 height 26
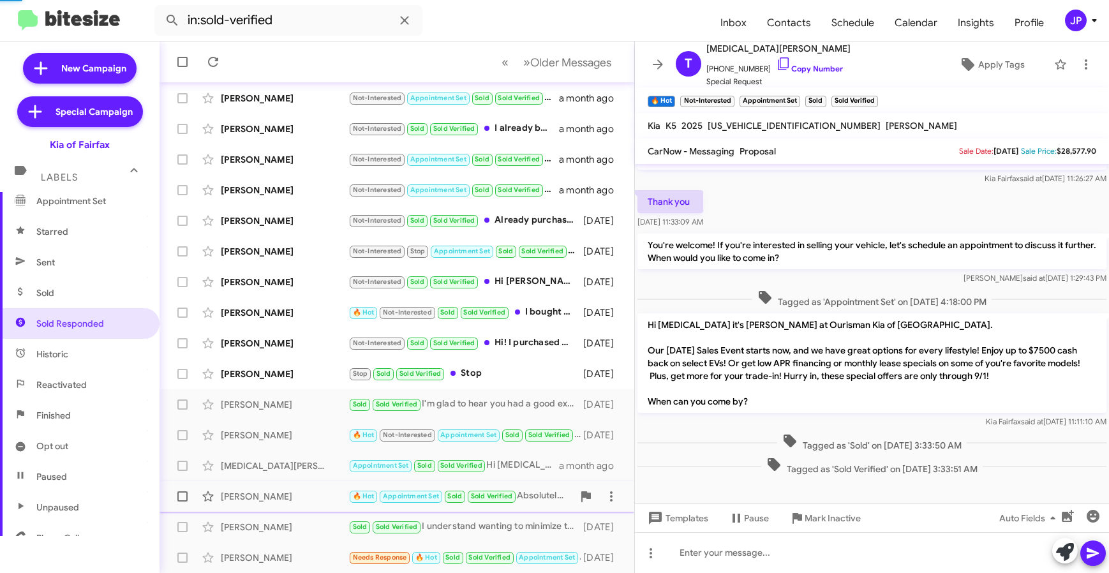
scroll to position [165, 0]
drag, startPoint x: 1058, startPoint y: 16, endPoint x: 1066, endPoint y: 19, distance: 8.3
click at [1059, 16] on button "JP" at bounding box center [1074, 21] width 41 height 22
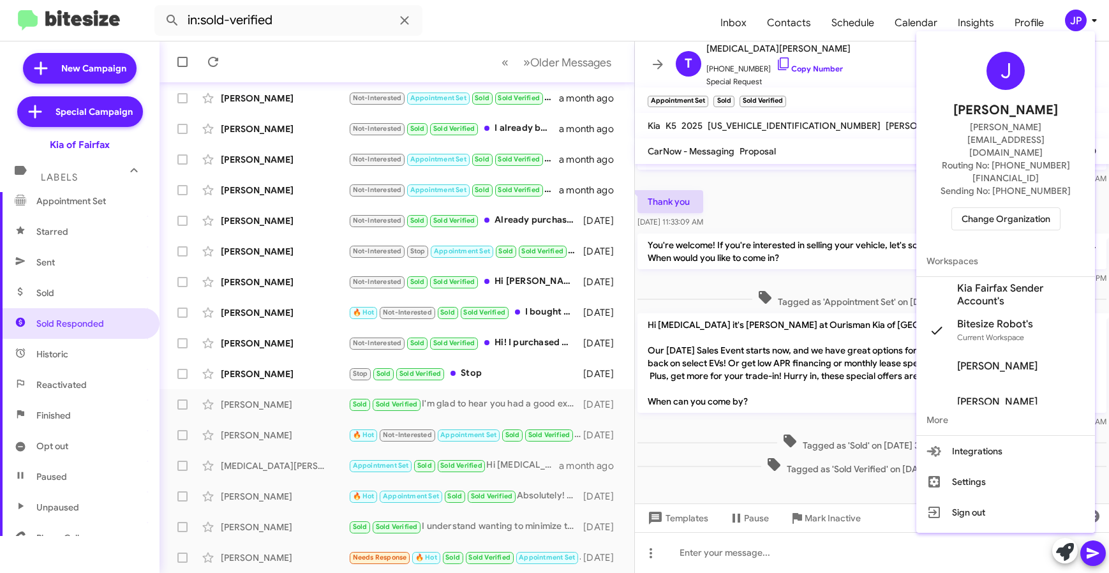
click at [1023, 208] on span "Change Organization" at bounding box center [1006, 219] width 89 height 22
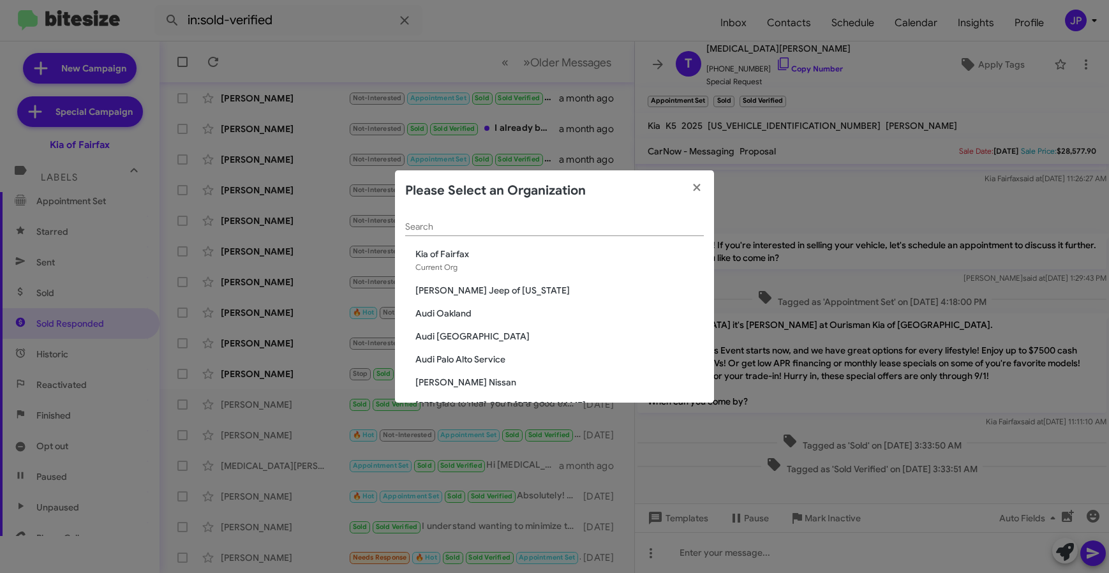
click at [556, 224] on input "Search" at bounding box center [554, 227] width 299 height 10
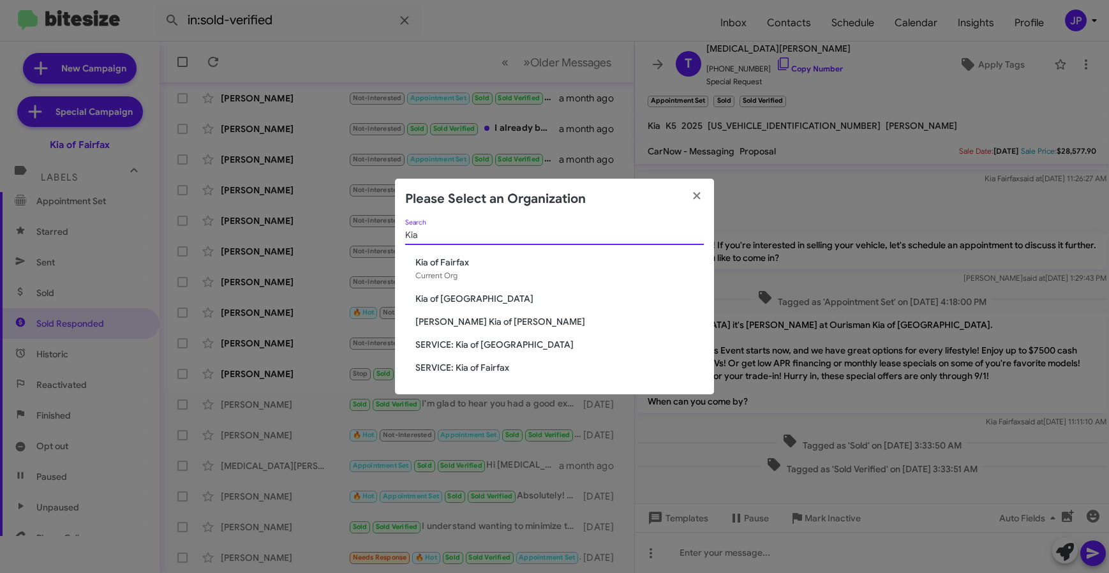
type input "Kia"
click at [500, 327] on span "[PERSON_NAME] Kia of [PERSON_NAME]" at bounding box center [559, 321] width 288 height 13
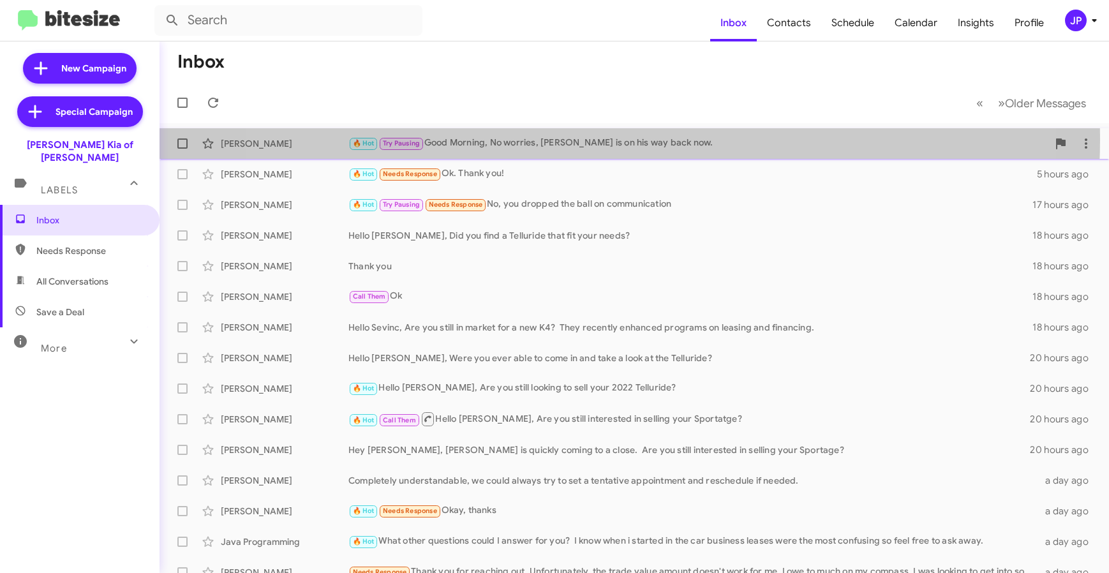
click at [592, 139] on div "🔥 Hot Try Pausing Good Morning, No worries, Zack is on his way back now." at bounding box center [697, 143] width 699 height 15
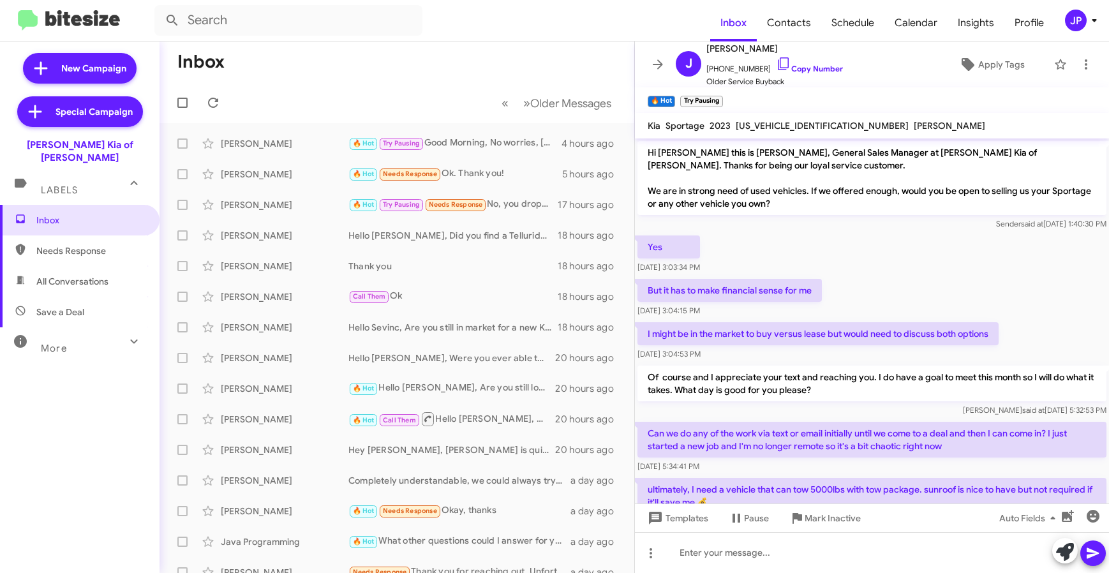
click at [1087, 26] on icon at bounding box center [1094, 20] width 15 height 15
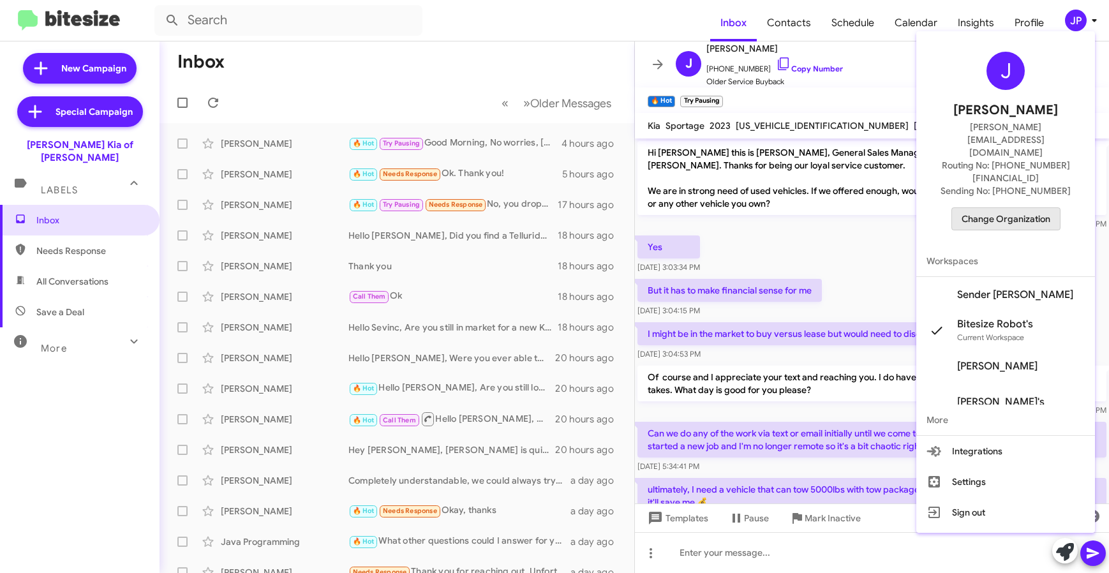
click at [1037, 208] on span "Change Organization" at bounding box center [1006, 219] width 89 height 22
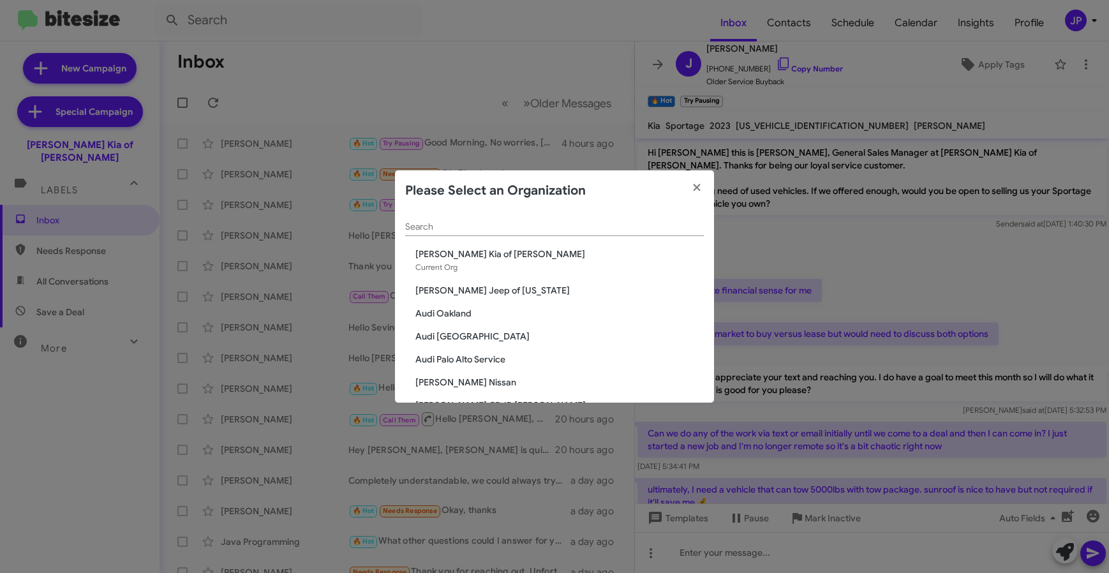
click at [512, 232] on div "Search" at bounding box center [554, 223] width 299 height 25
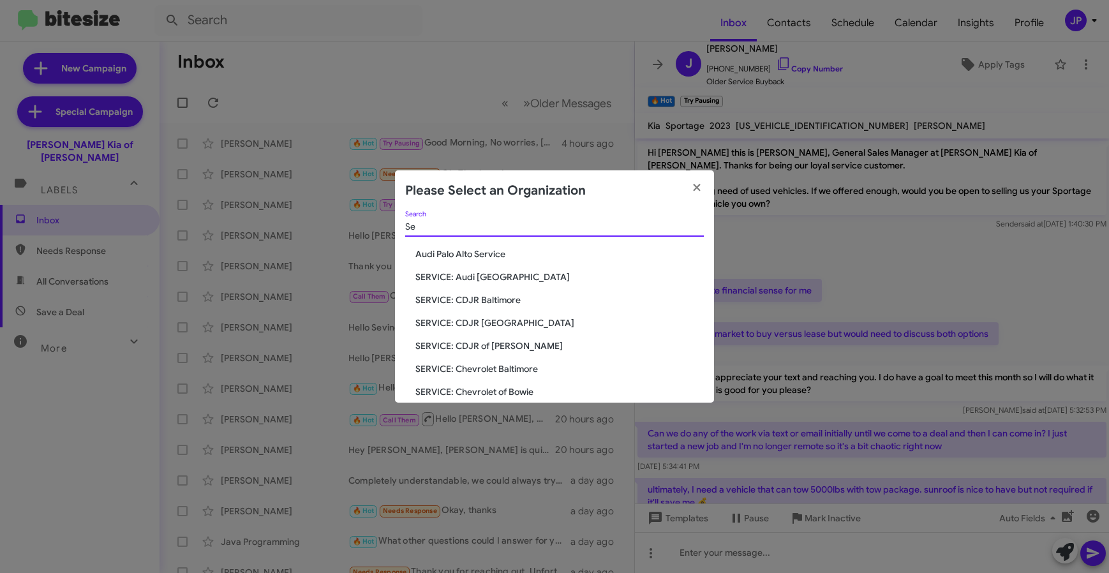
type input "S"
type input "Toyota"
click at [461, 323] on span "SERVICE: Toyota 40" at bounding box center [559, 323] width 288 height 13
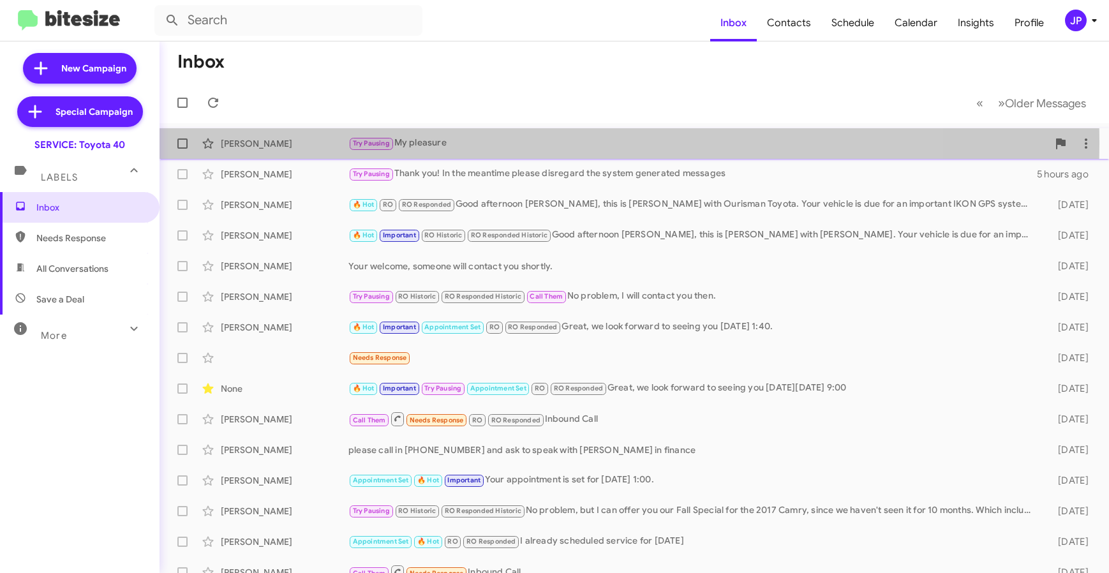
click at [292, 142] on div "Karen Sykes-Morton" at bounding box center [285, 143] width 128 height 13
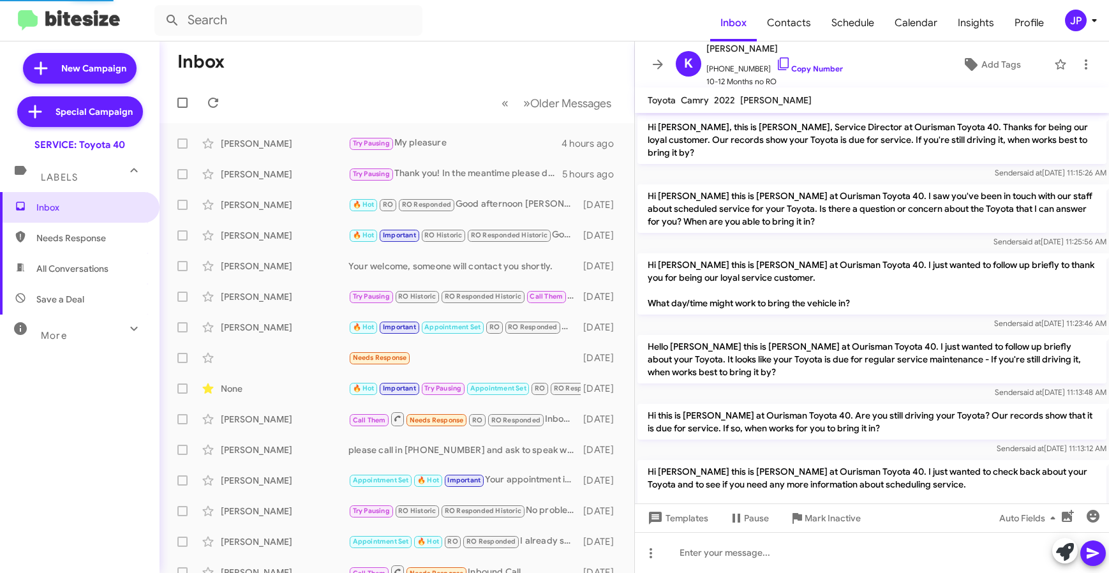
scroll to position [687, 0]
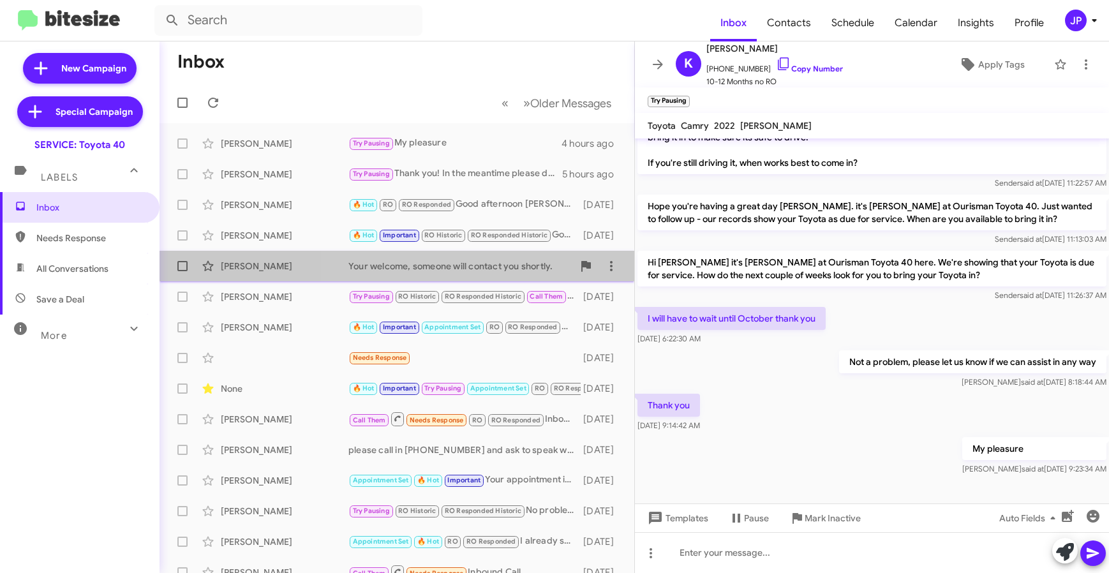
click at [421, 276] on div "Gary Clayton Your welcome, someone will contact you shortly. 8 days ago" at bounding box center [397, 266] width 454 height 26
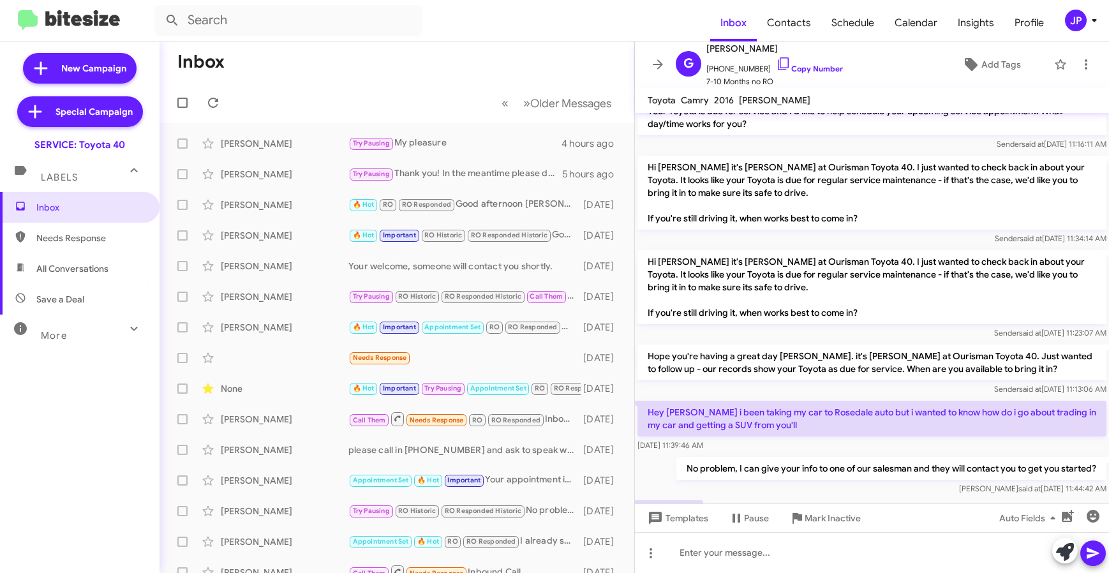
scroll to position [759, 0]
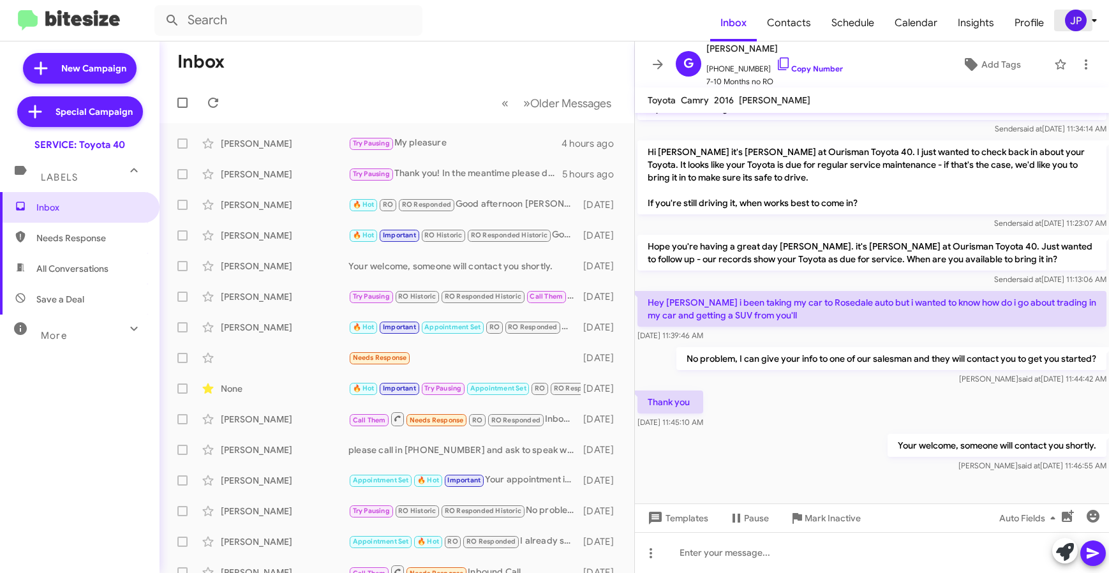
click at [1080, 22] on div "JP" at bounding box center [1076, 21] width 22 height 22
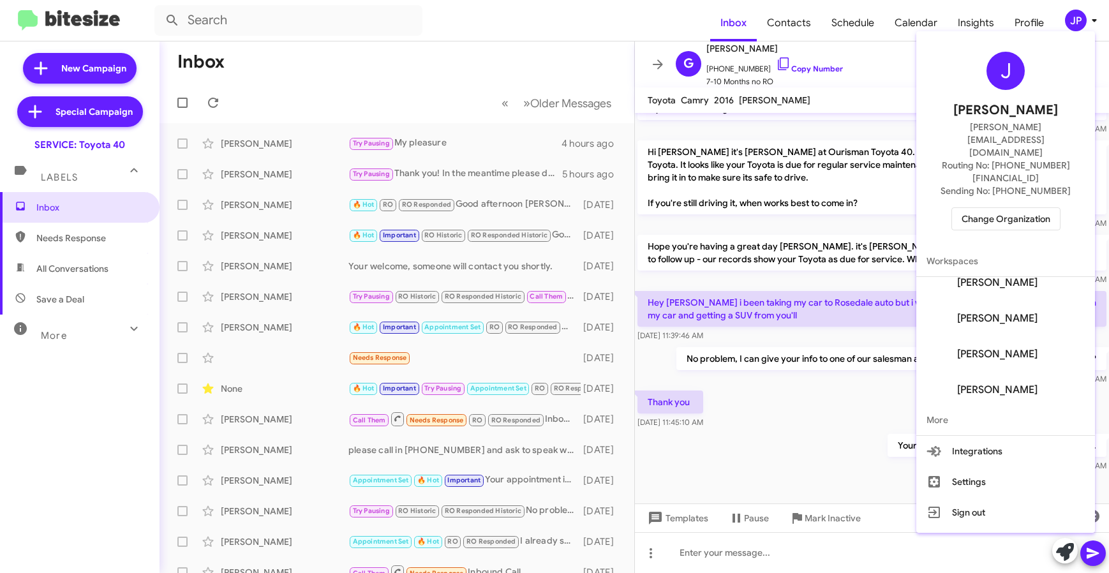
scroll to position [123, 0]
click at [1021, 208] on span "Change Organization" at bounding box center [1006, 219] width 89 height 22
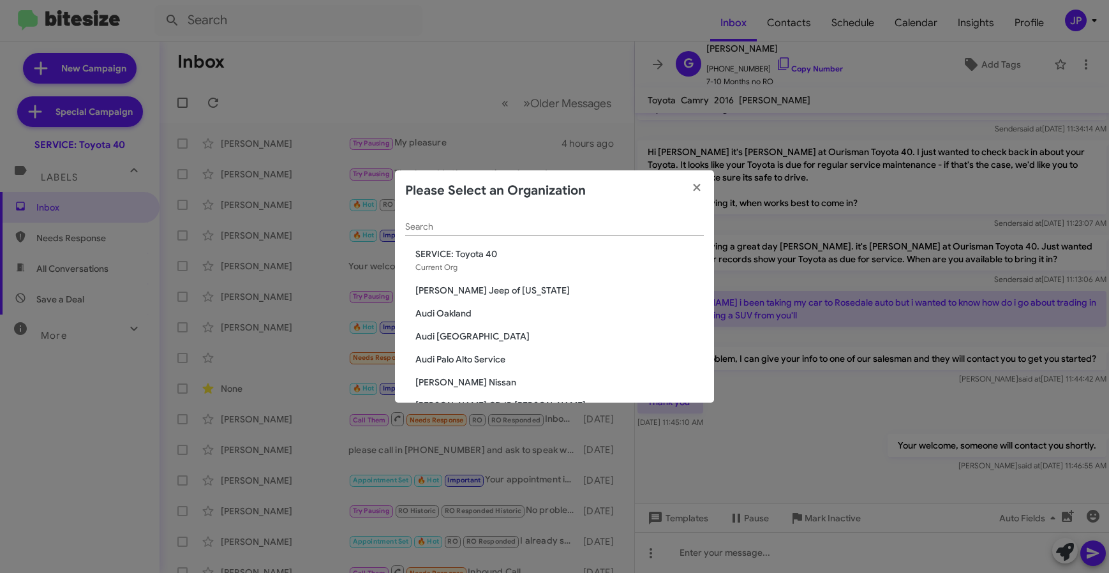
click at [528, 233] on div "Search" at bounding box center [554, 223] width 299 height 25
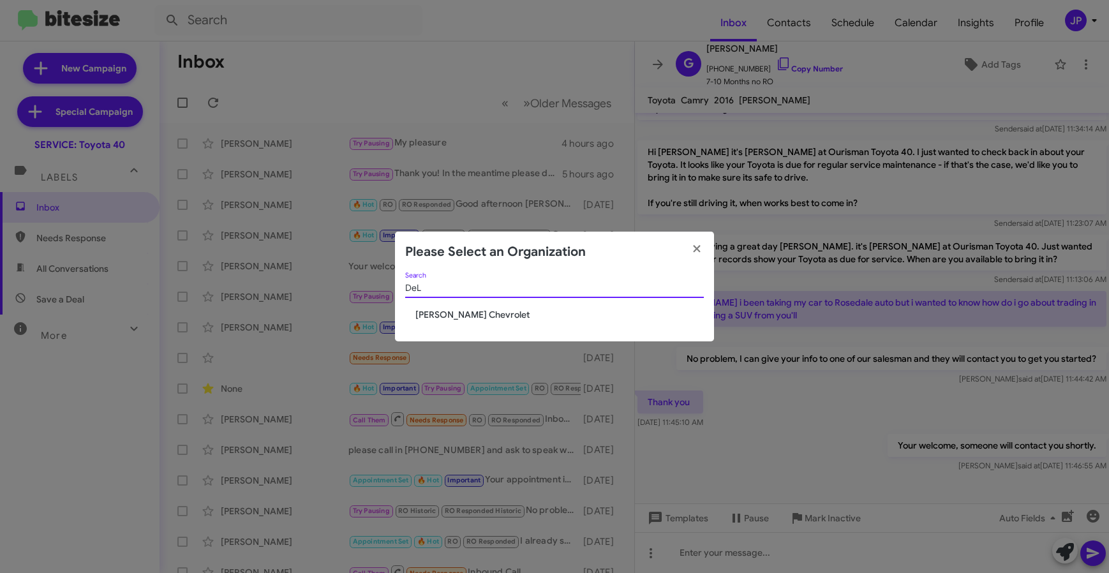
type input "DeL"
click at [465, 318] on span "[PERSON_NAME] Chevrolet" at bounding box center [559, 314] width 288 height 13
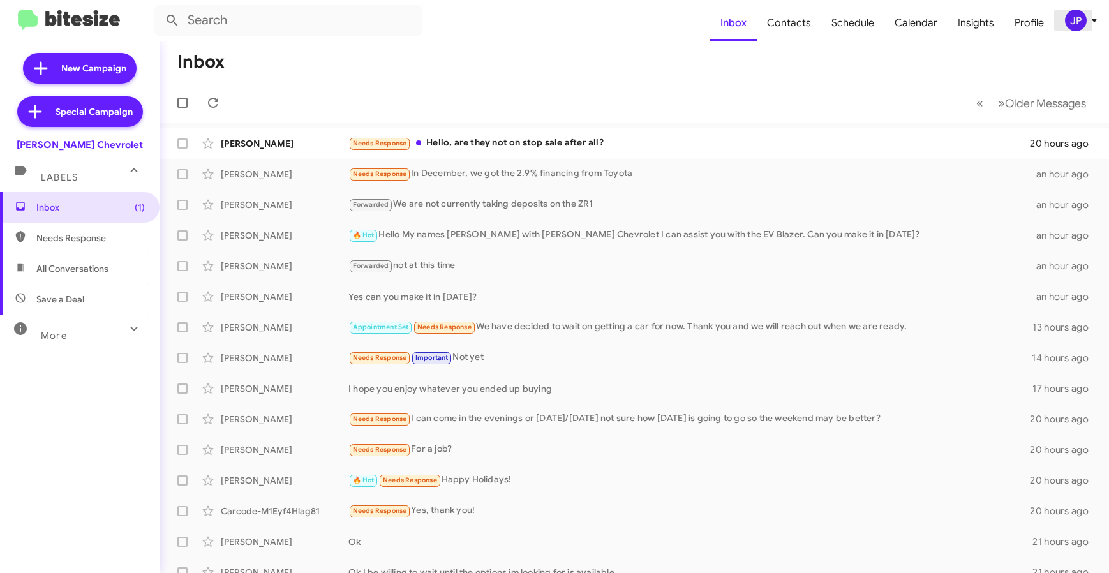
click at [1074, 14] on div "JP" at bounding box center [1076, 21] width 22 height 22
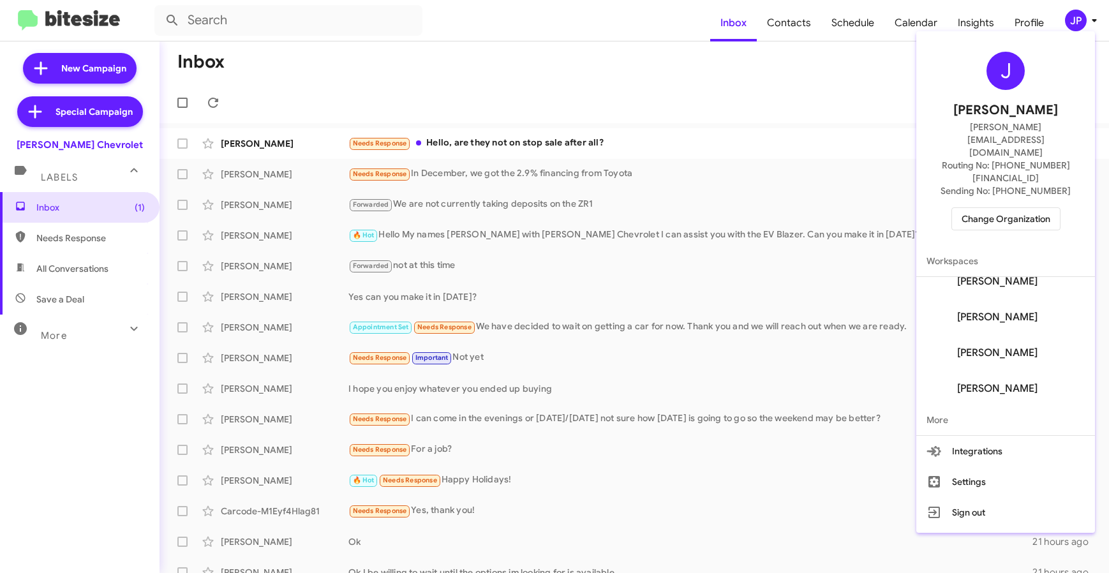
scroll to position [444, 0]
click at [988, 466] on button "Settings" at bounding box center [1005, 481] width 179 height 31
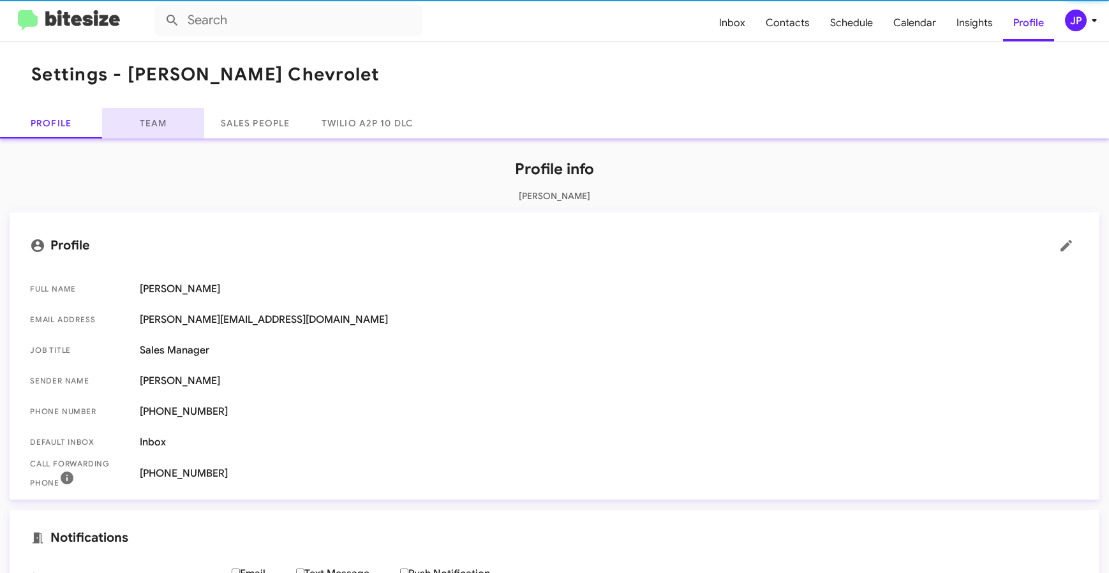
click at [156, 125] on link "Team" at bounding box center [153, 123] width 102 height 31
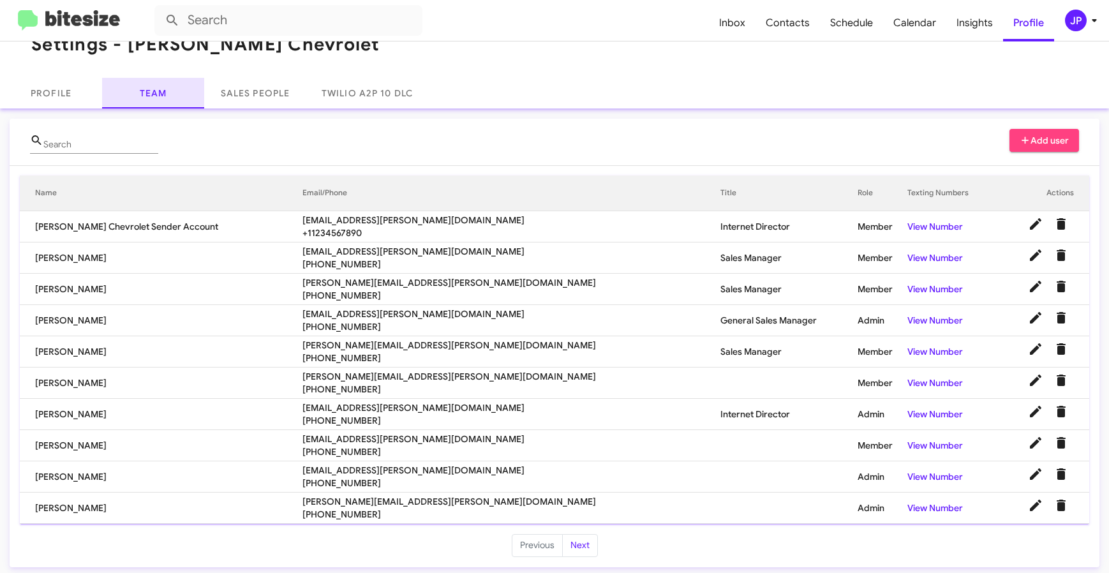
scroll to position [34, 0]
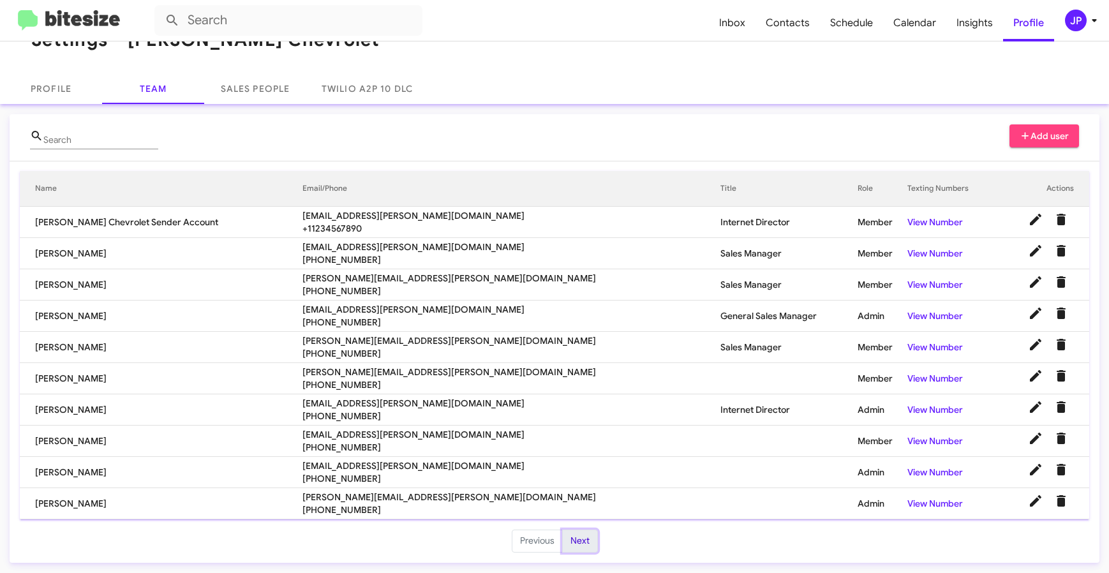
click at [563, 538] on button "Next" at bounding box center [580, 541] width 36 height 23
click at [567, 538] on button "Next" at bounding box center [580, 541] width 36 height 23
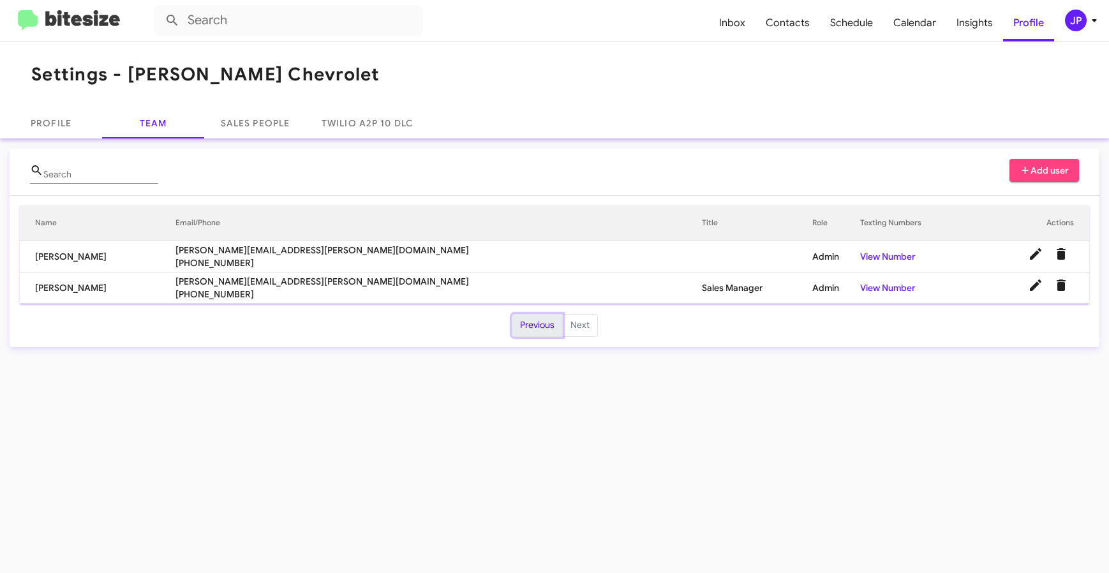
click at [535, 331] on button "Previous" at bounding box center [537, 325] width 51 height 23
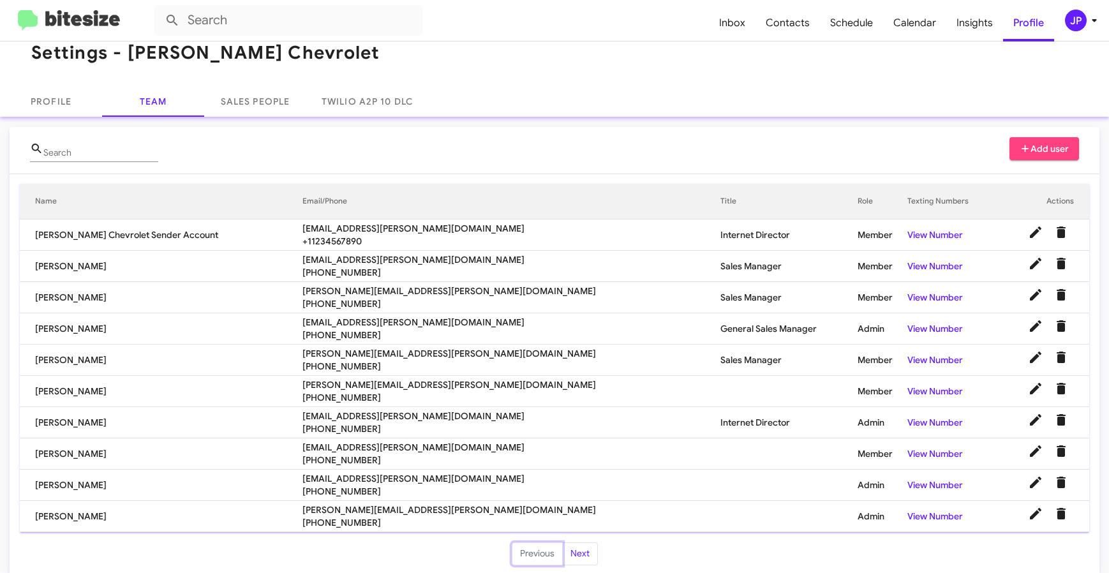
scroll to position [34, 0]
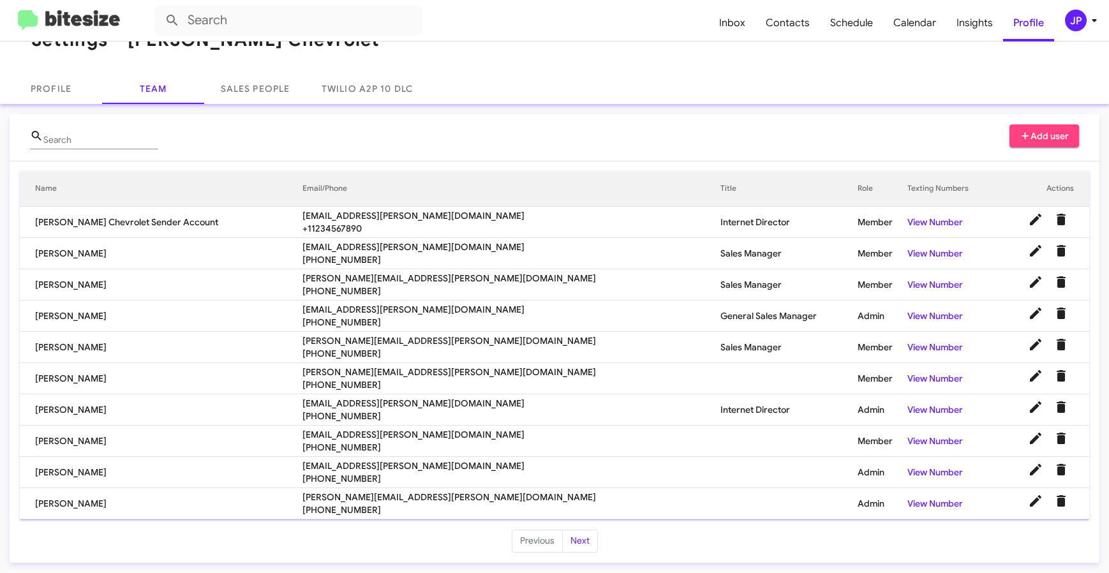
click at [120, 17] on link at bounding box center [69, 20] width 123 height 21
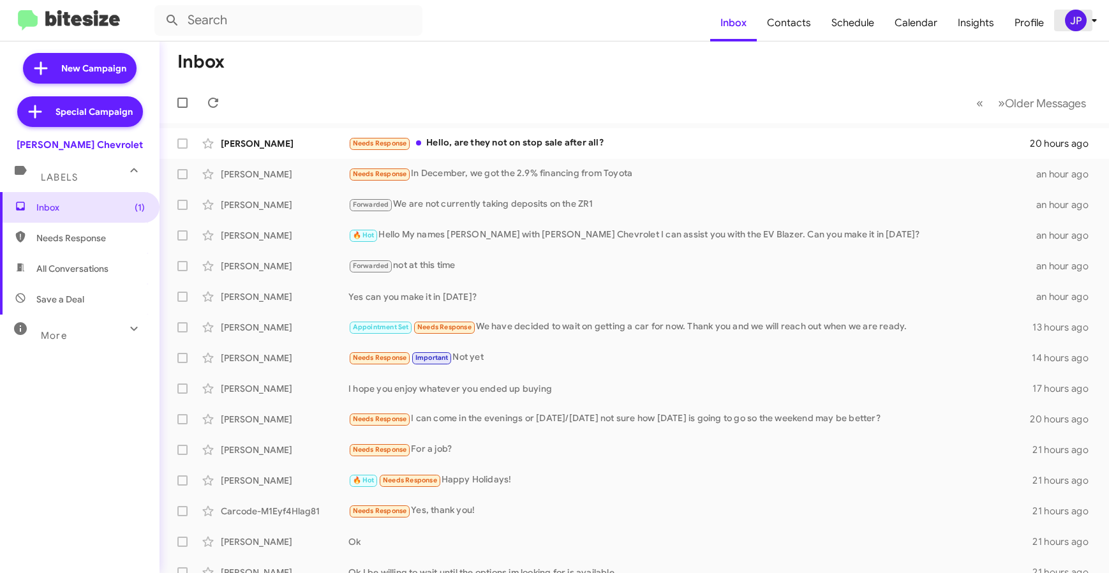
click at [1061, 17] on button "JP" at bounding box center [1074, 21] width 41 height 22
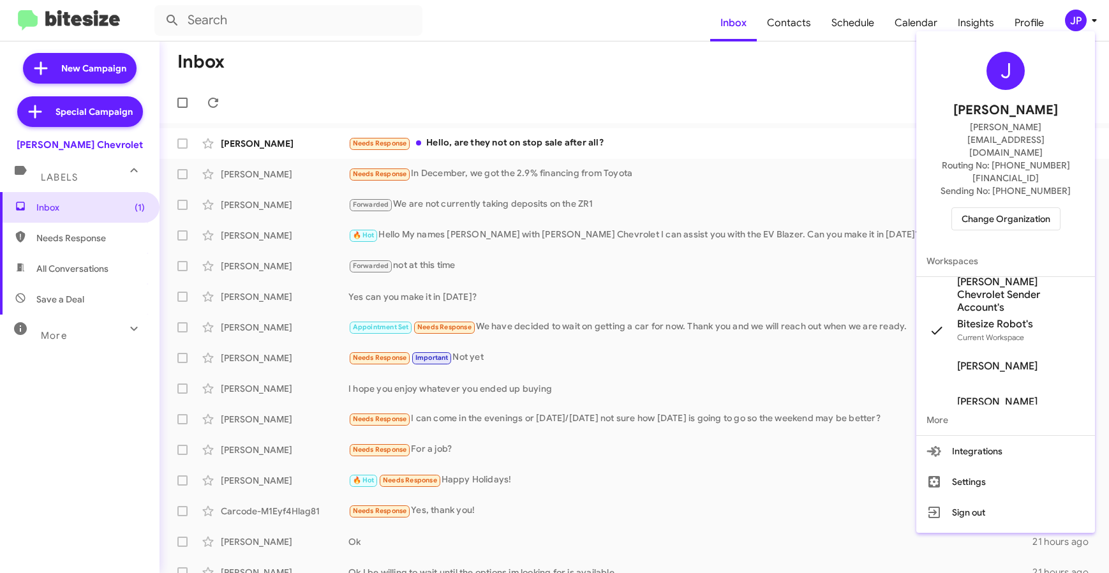
click at [950, 179] on div "J [PERSON_NAME] [PERSON_NAME][EMAIL_ADDRESS][DOMAIN_NAME] Routing No: [PHONE_NU…" at bounding box center [1005, 140] width 179 height 209
click at [956, 207] on button "Change Organization" at bounding box center [1005, 218] width 109 height 23
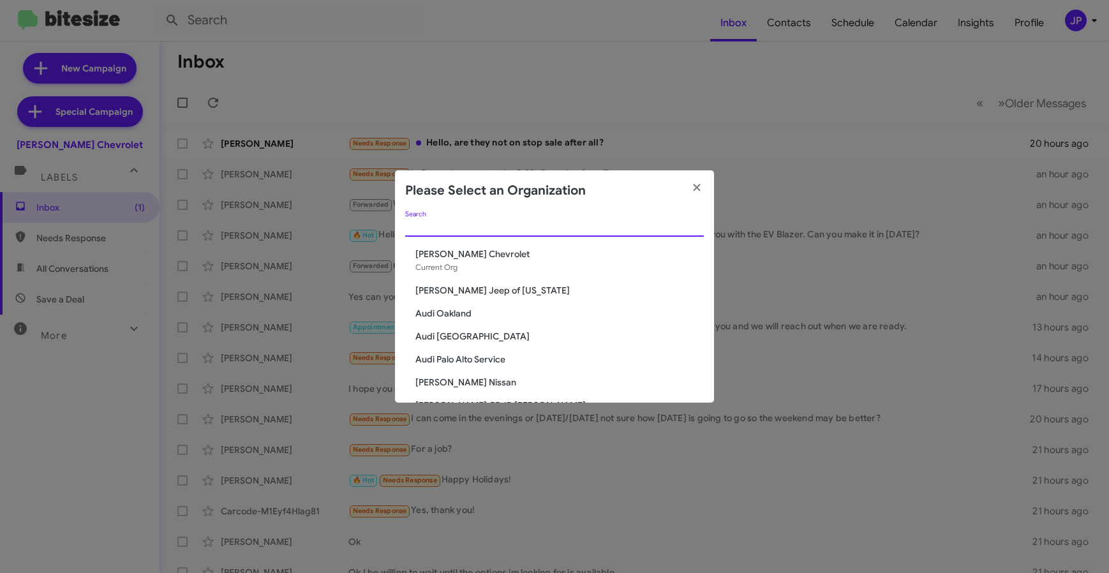
click at [675, 229] on input "Search" at bounding box center [554, 227] width 299 height 10
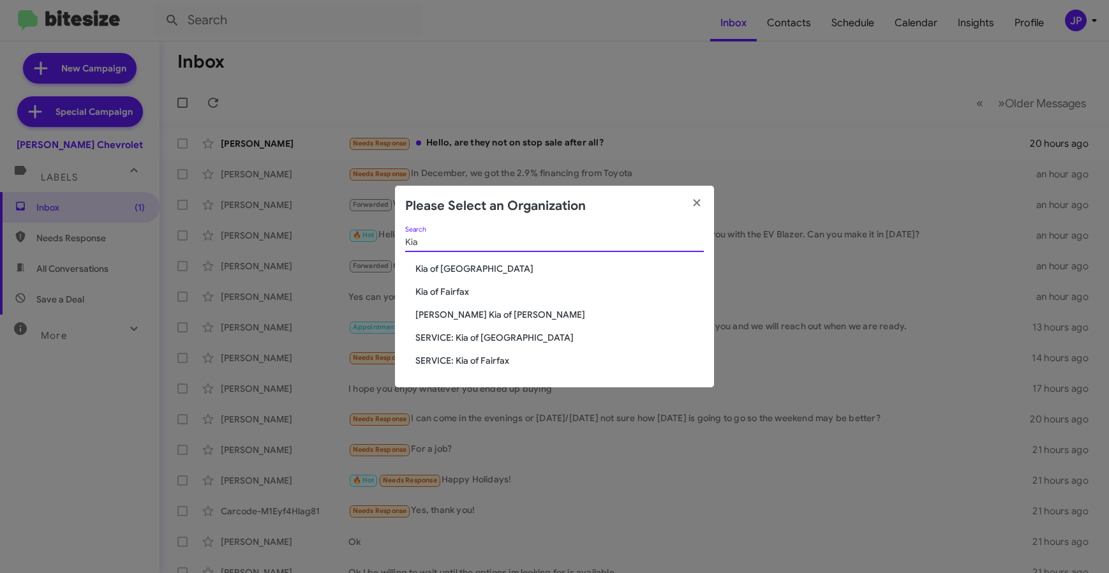
type input "Kia"
click at [477, 271] on span "Kia of [GEOGRAPHIC_DATA]" at bounding box center [559, 268] width 288 height 13
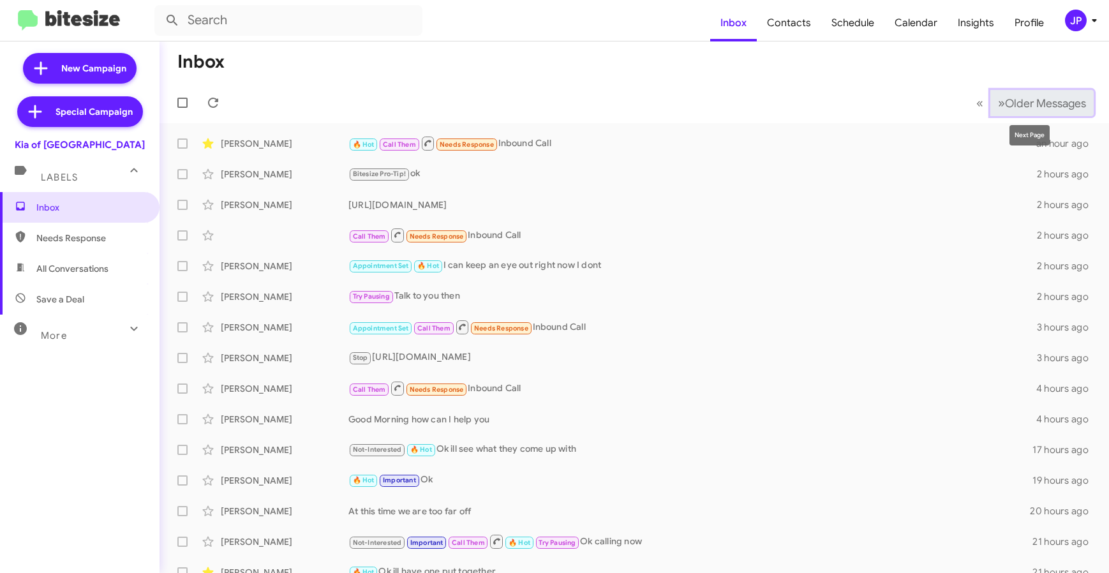
click at [1008, 106] on span "Older Messages" at bounding box center [1045, 103] width 81 height 14
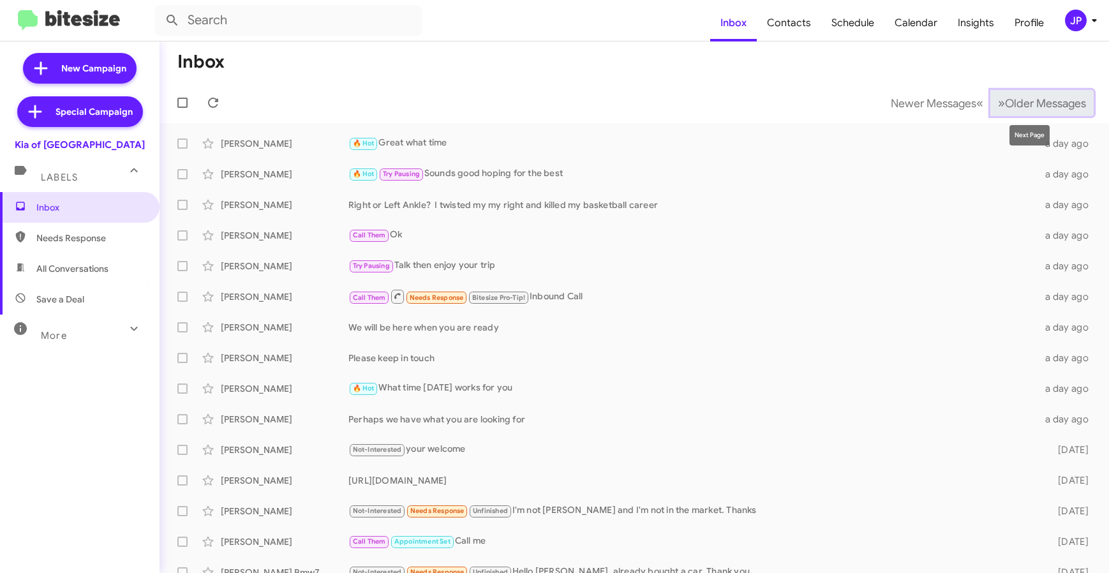
click at [1011, 105] on span "Older Messages" at bounding box center [1045, 103] width 81 height 14
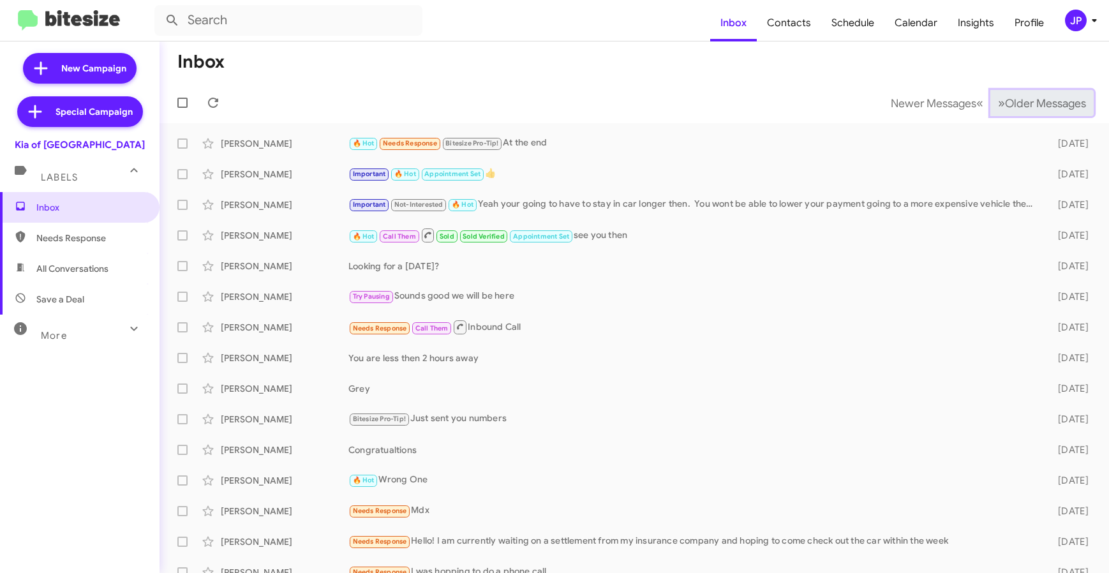
click at [1011, 106] on span "Older Messages" at bounding box center [1045, 103] width 81 height 14
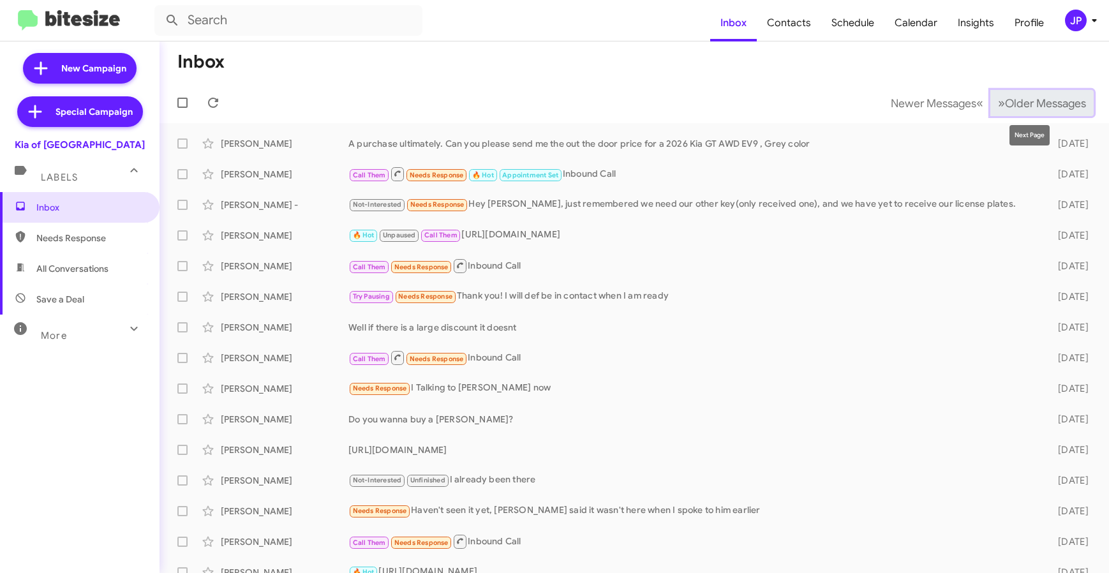
click at [1050, 110] on button "» Next Older Messages" at bounding box center [1041, 103] width 103 height 26
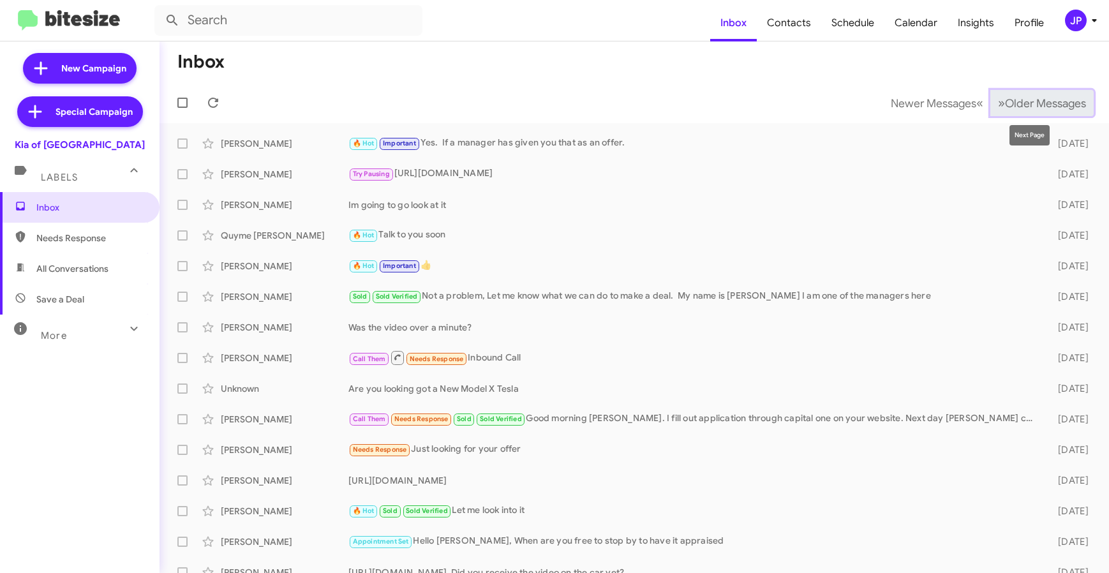
click at [1050, 110] on button "» Next Older Messages" at bounding box center [1041, 103] width 103 height 26
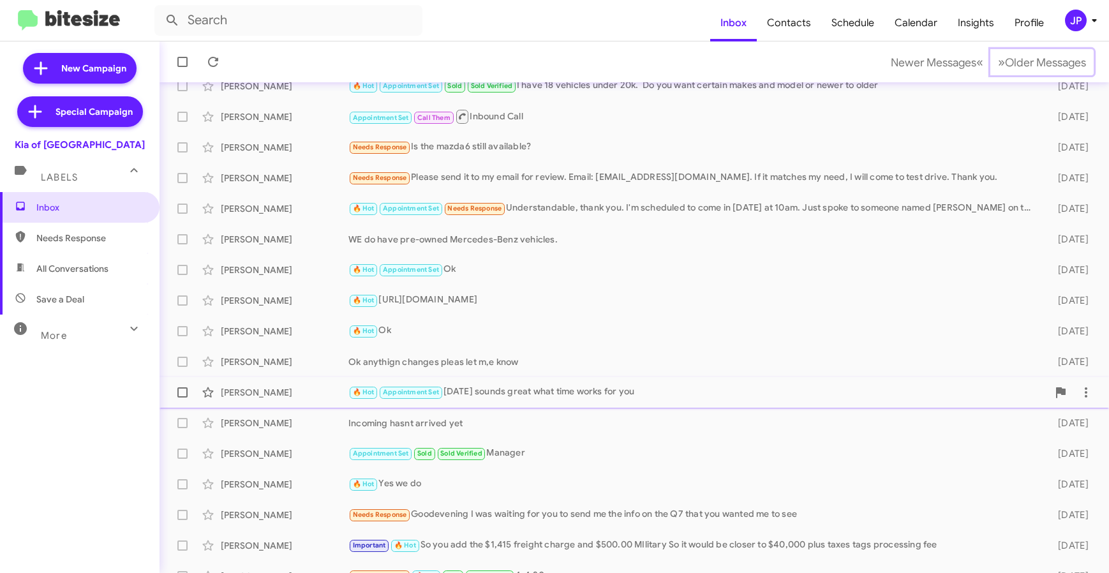
scroll to position [168, 0]
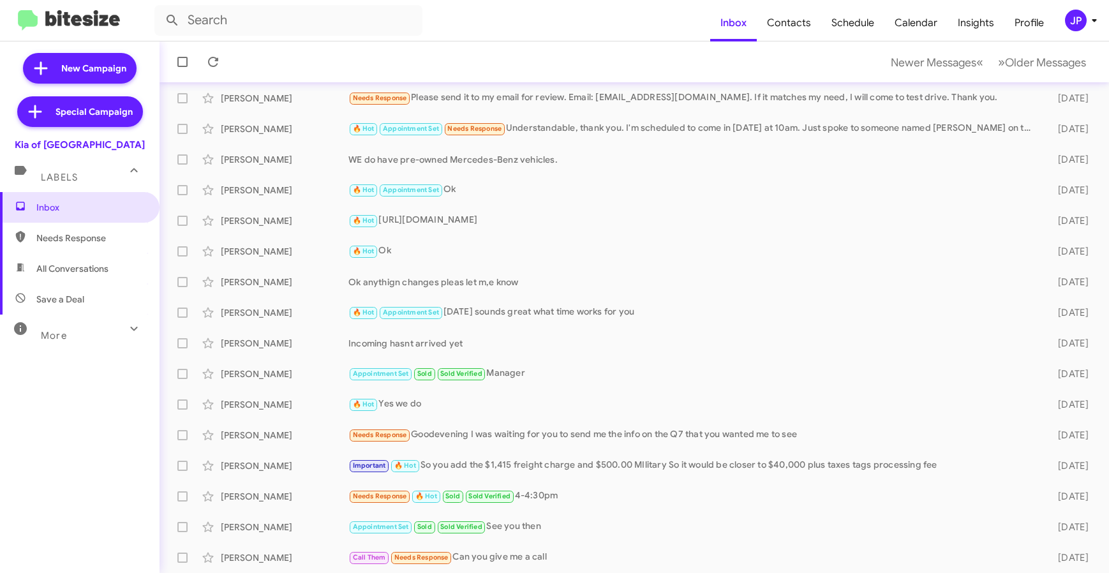
click at [60, 336] on span "More" at bounding box center [54, 335] width 26 height 11
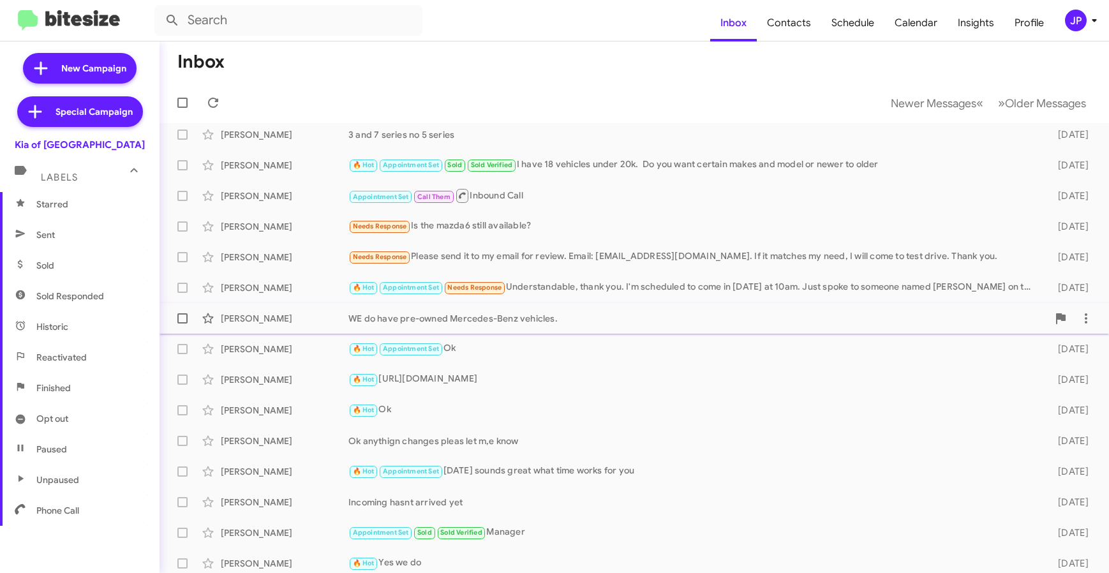
scroll to position [0, 0]
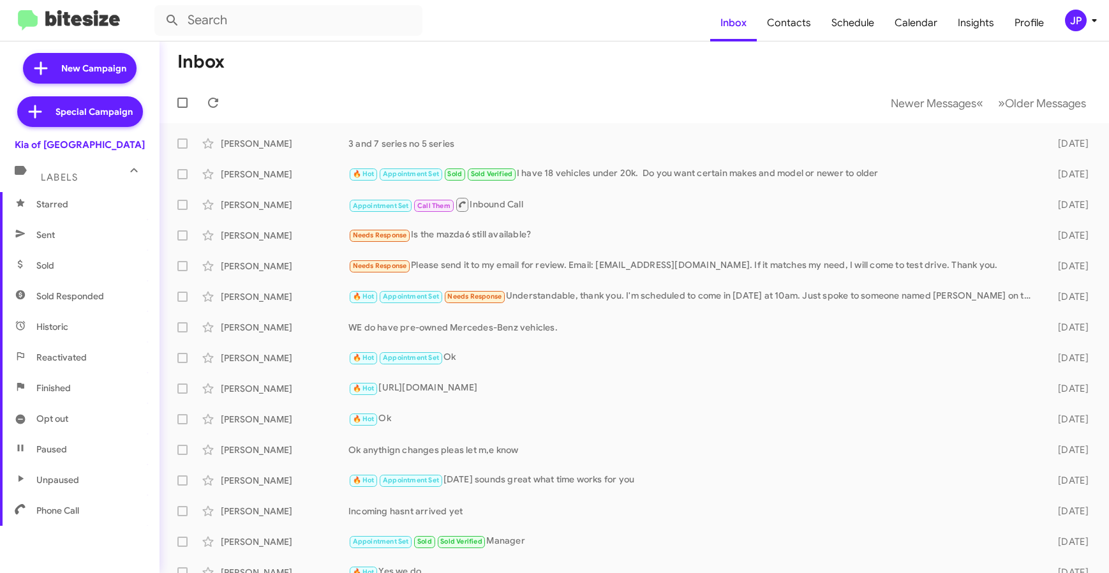
click at [1078, 16] on div "JP" at bounding box center [1076, 21] width 22 height 22
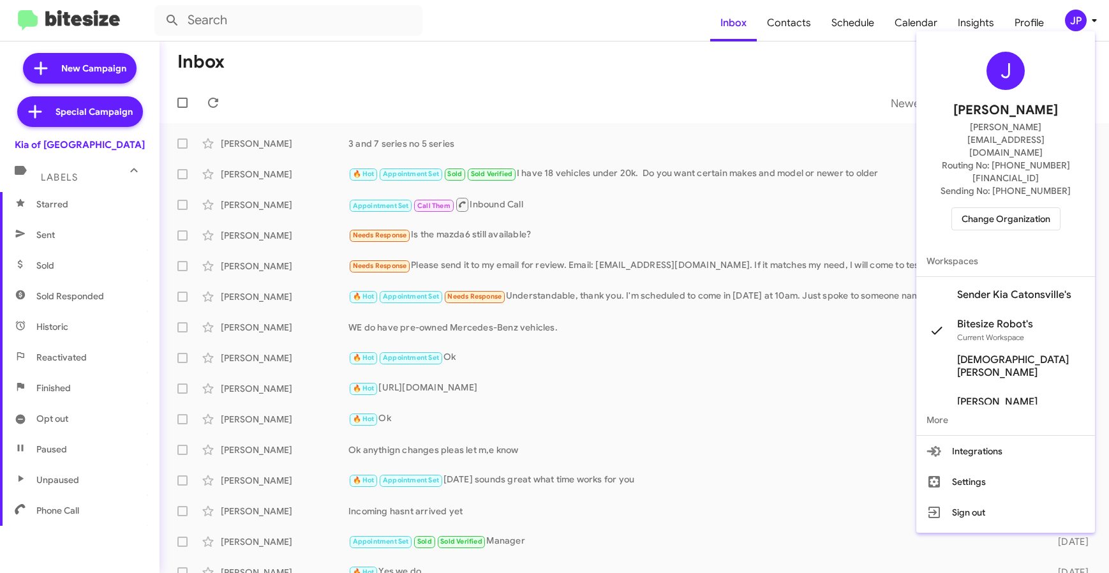
drag, startPoint x: 974, startPoint y: 18, endPoint x: 966, endPoint y: 20, distance: 8.7
click at [974, 18] on div at bounding box center [554, 286] width 1109 height 573
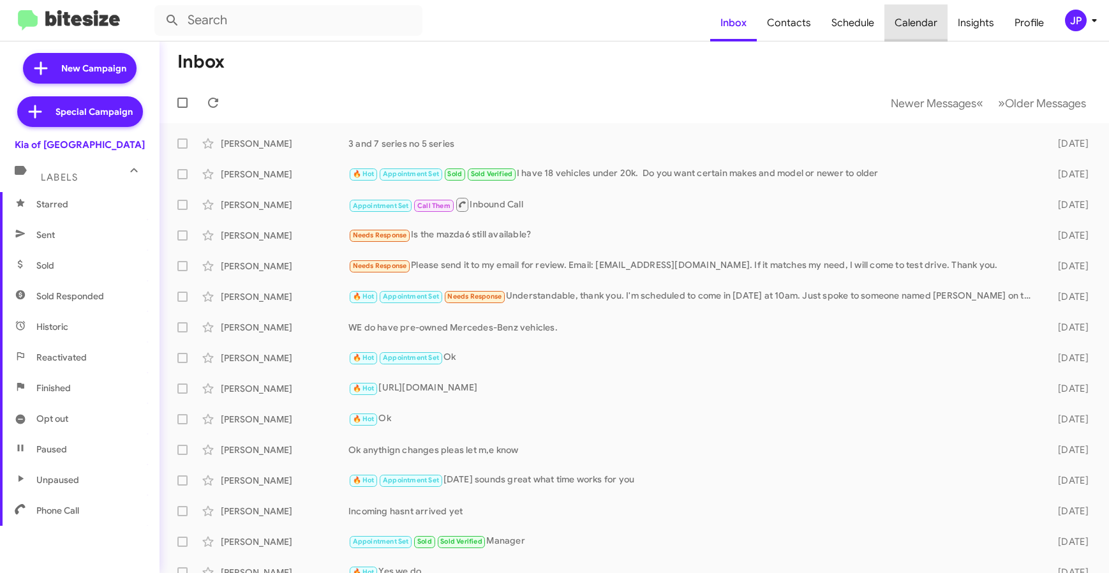
click at [933, 24] on span "Calendar" at bounding box center [915, 22] width 63 height 37
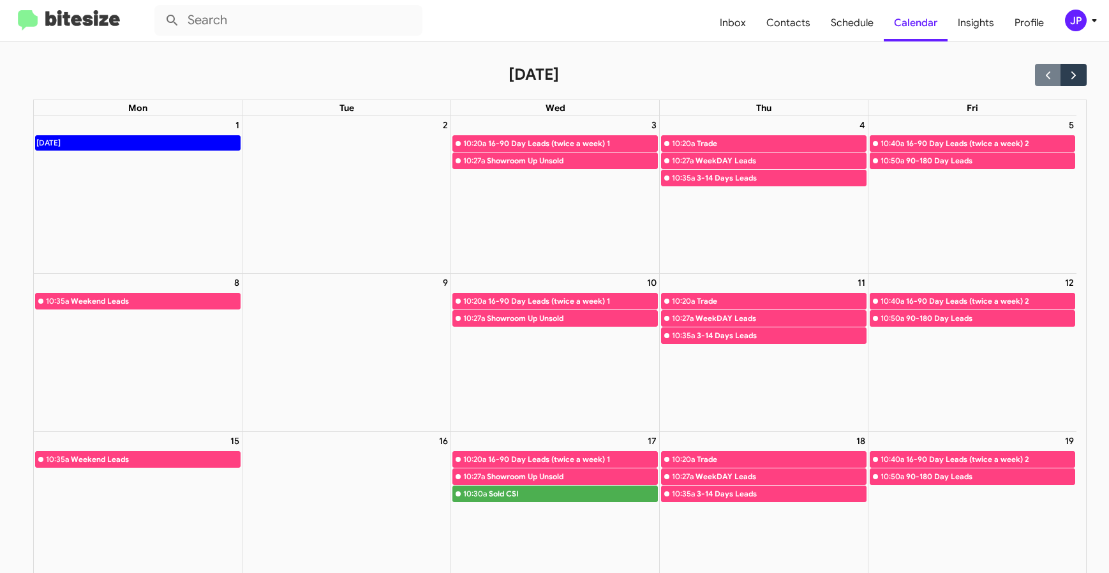
click at [71, 26] on img at bounding box center [69, 20] width 102 height 21
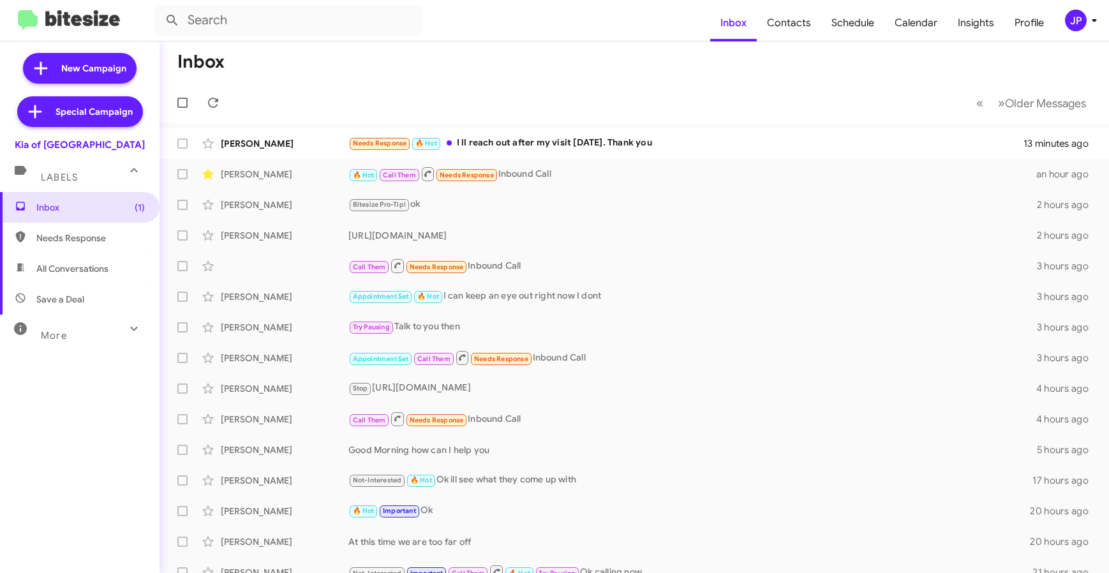
click at [1075, 26] on div "JP" at bounding box center [1076, 21] width 22 height 22
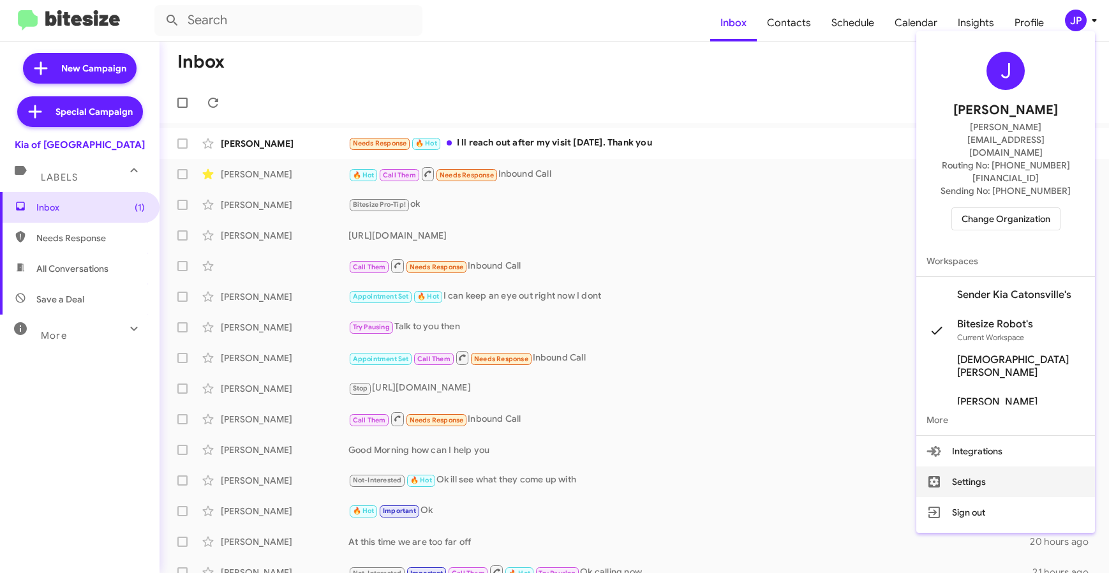
click at [967, 466] on button "Settings" at bounding box center [1005, 481] width 179 height 31
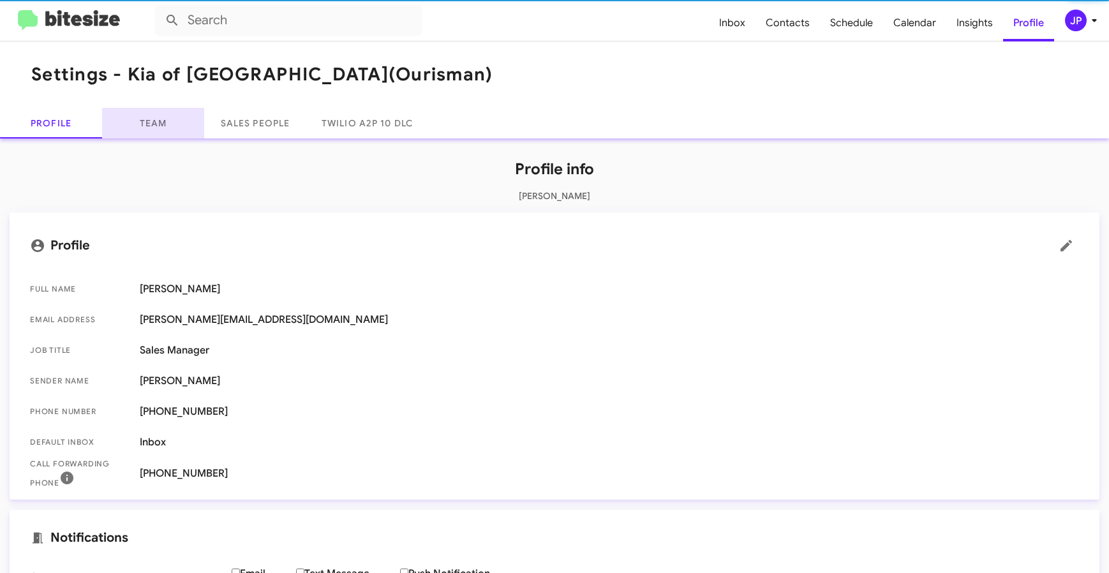
click at [164, 134] on link "Team" at bounding box center [153, 123] width 102 height 31
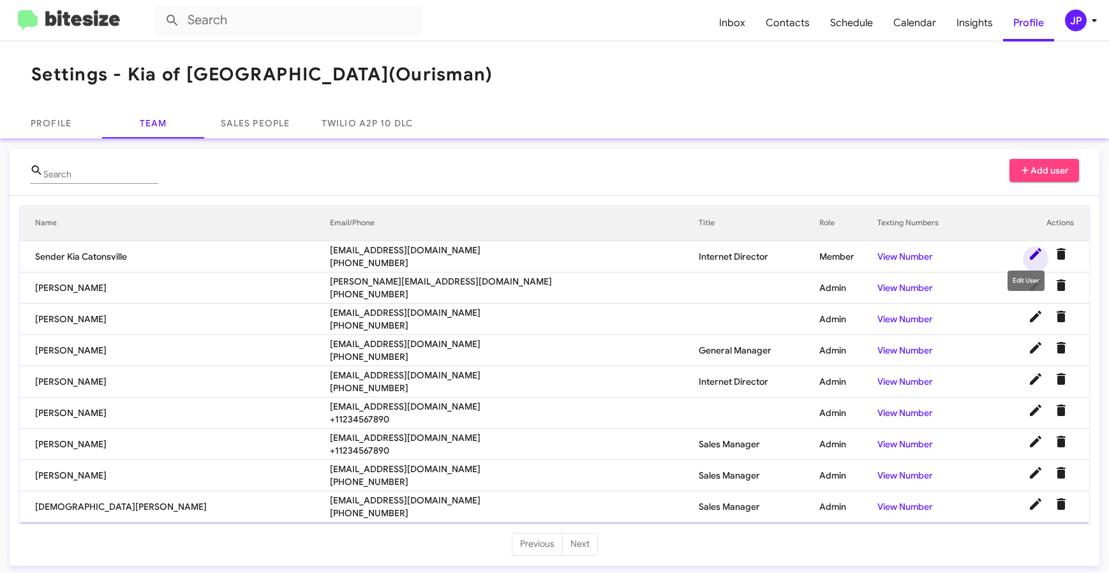
drag, startPoint x: 1020, startPoint y: 251, endPoint x: 994, endPoint y: 244, distance: 26.9
click at [1028, 251] on icon at bounding box center [1035, 253] width 15 height 15
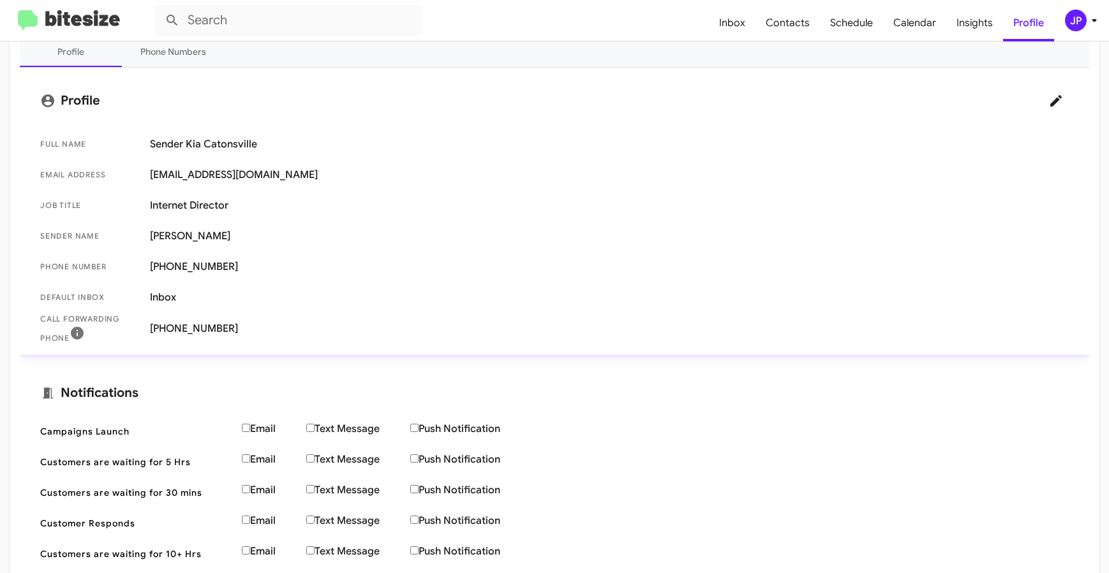
scroll to position [160, 0]
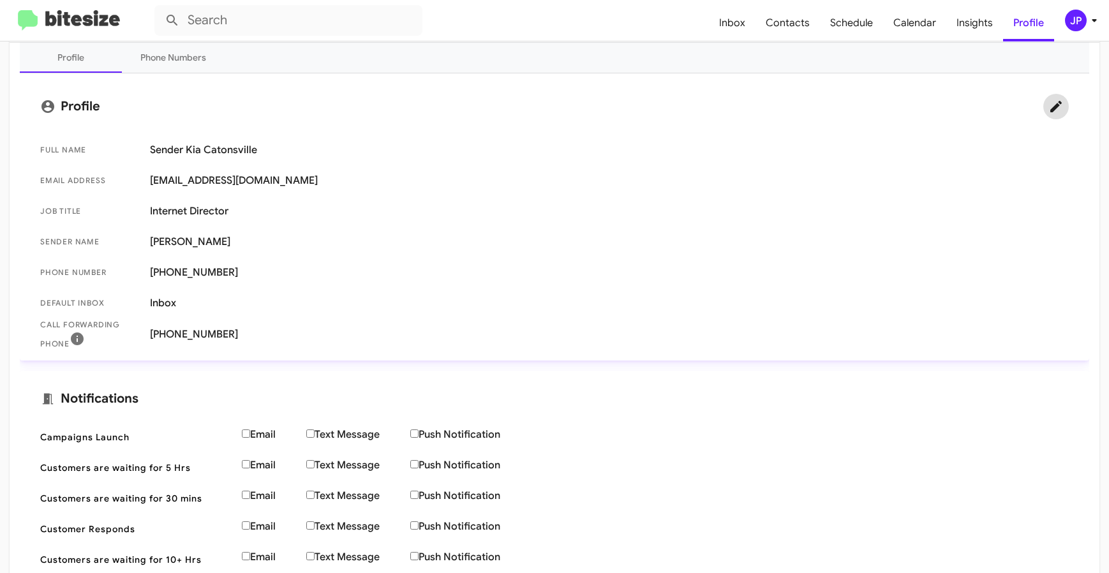
click at [1048, 107] on icon at bounding box center [1055, 106] width 15 height 15
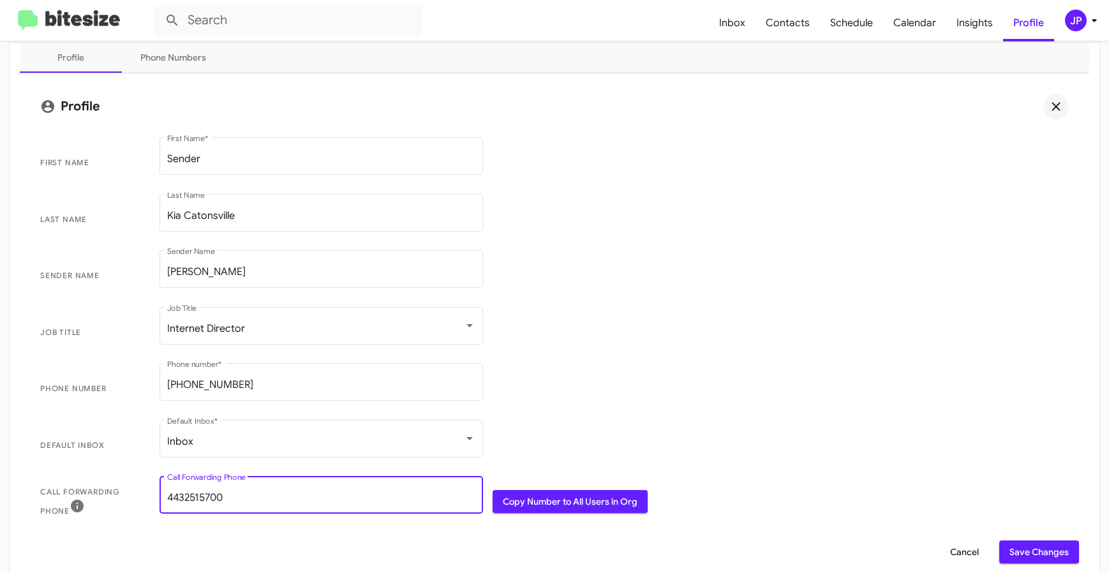
drag, startPoint x: 227, startPoint y: 497, endPoint x: 139, endPoint y: 491, distance: 87.6
click at [139, 491] on span "Call Forwarding Phone [PHONE_NUMBER] Call Forwarding Phone Copy Number to All U…" at bounding box center [554, 502] width 1049 height 57
paste input "[PHONE_NUMBER]"
click at [212, 495] on input "[PHONE_NUMBER]" at bounding box center [321, 497] width 308 height 11
click at [189, 496] on input "410-9825657" at bounding box center [321, 497] width 308 height 11
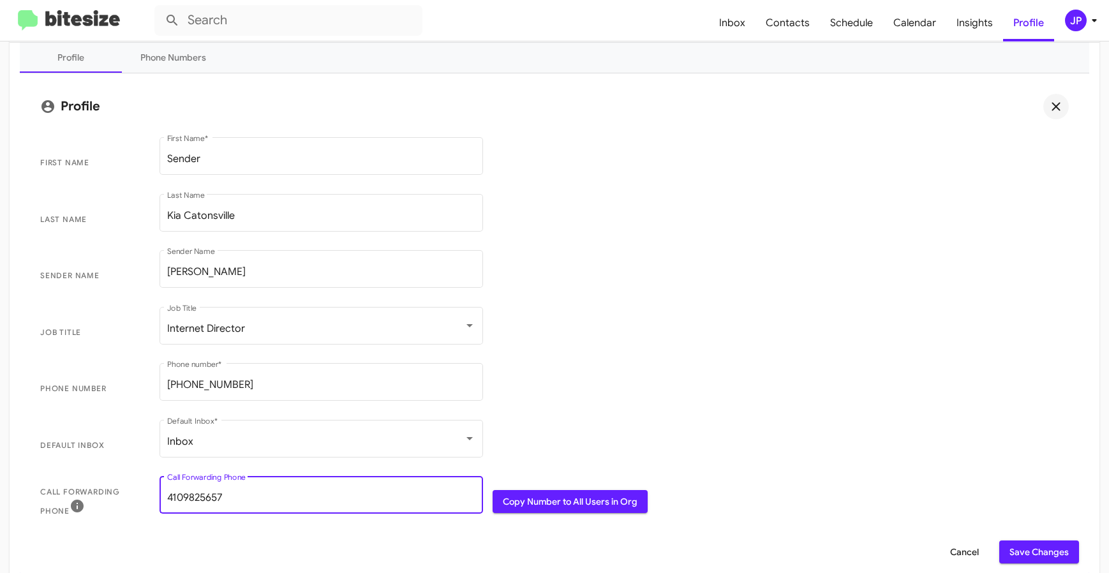
click at [222, 497] on input "4109825657" at bounding box center [321, 497] width 308 height 11
type input "4109825657"
click at [1038, 556] on span "Save Changes" at bounding box center [1039, 552] width 59 height 23
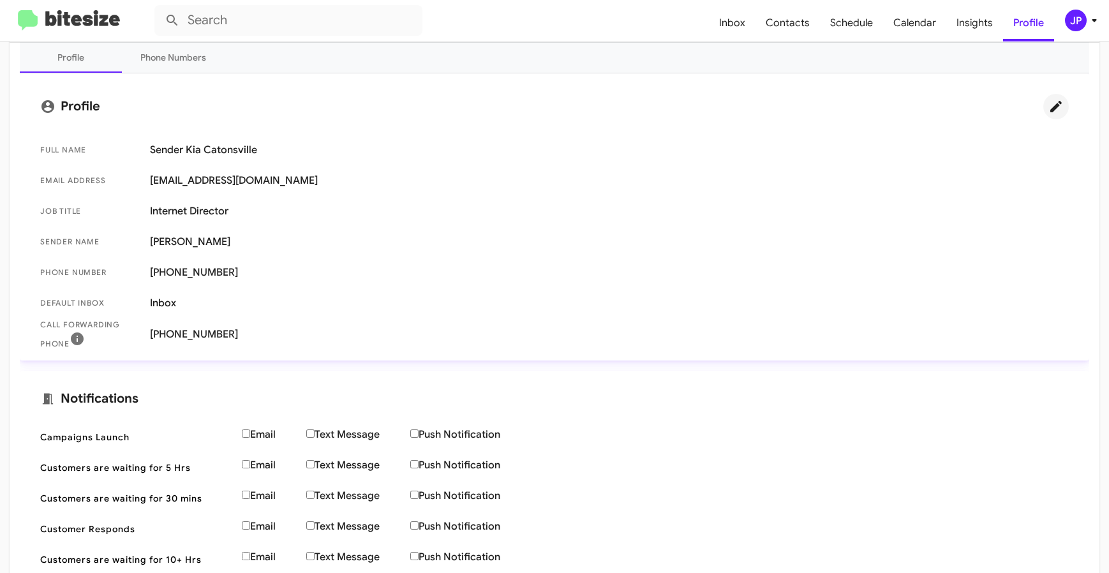
click at [108, 15] on img at bounding box center [69, 20] width 102 height 21
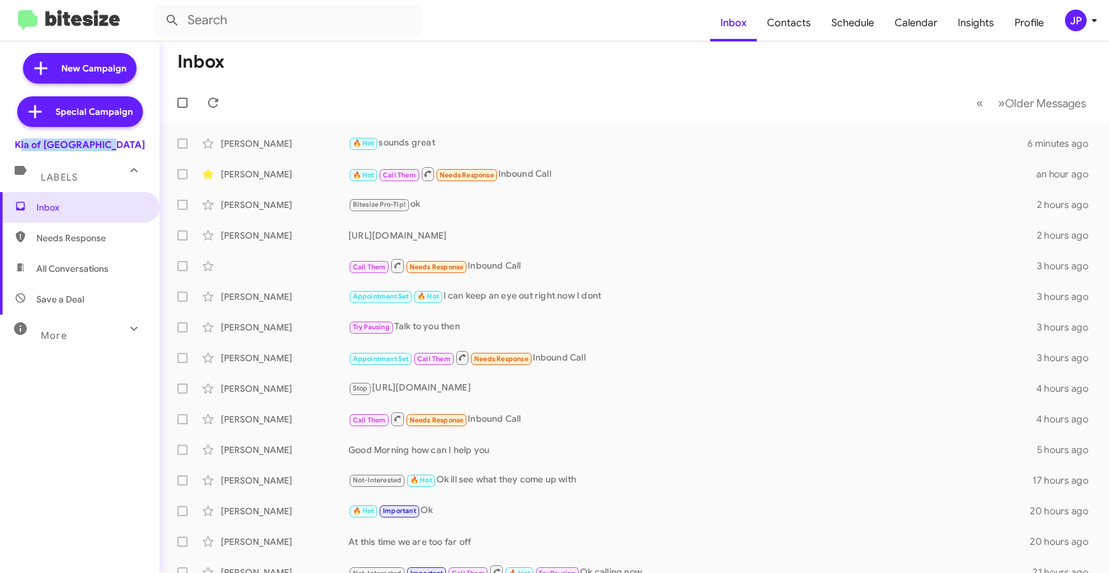
drag, startPoint x: 122, startPoint y: 145, endPoint x: 10, endPoint y: 163, distance: 113.1
click at [32, 146] on div "Kia of [GEOGRAPHIC_DATA]" at bounding box center [80, 142] width 160 height 18
copy div "Kia of [GEOGRAPHIC_DATA]"
click at [941, 27] on span "Calendar" at bounding box center [915, 22] width 63 height 37
